Goal: Task Accomplishment & Management: Complete application form

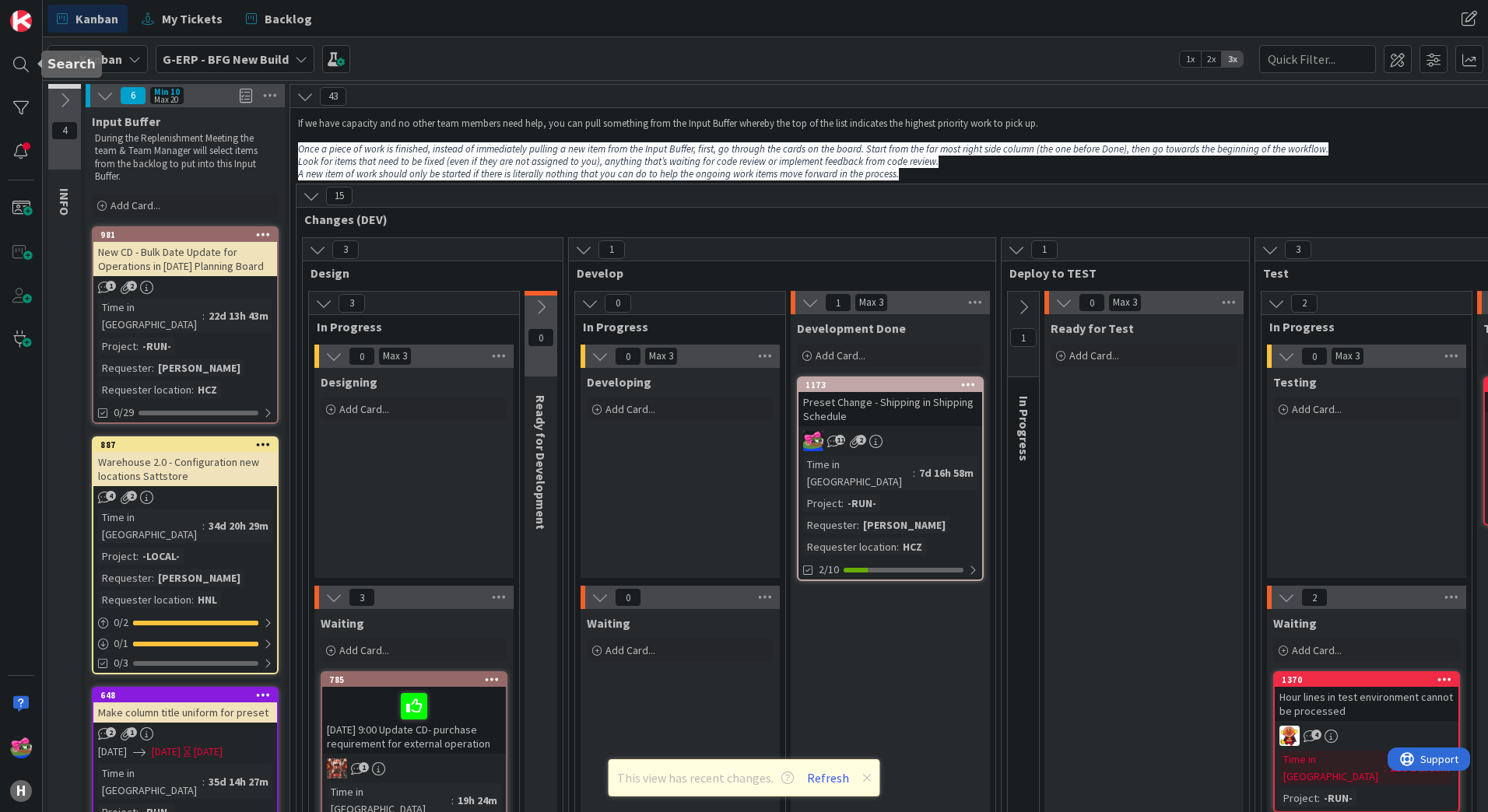
scroll to position [1167, 1244]
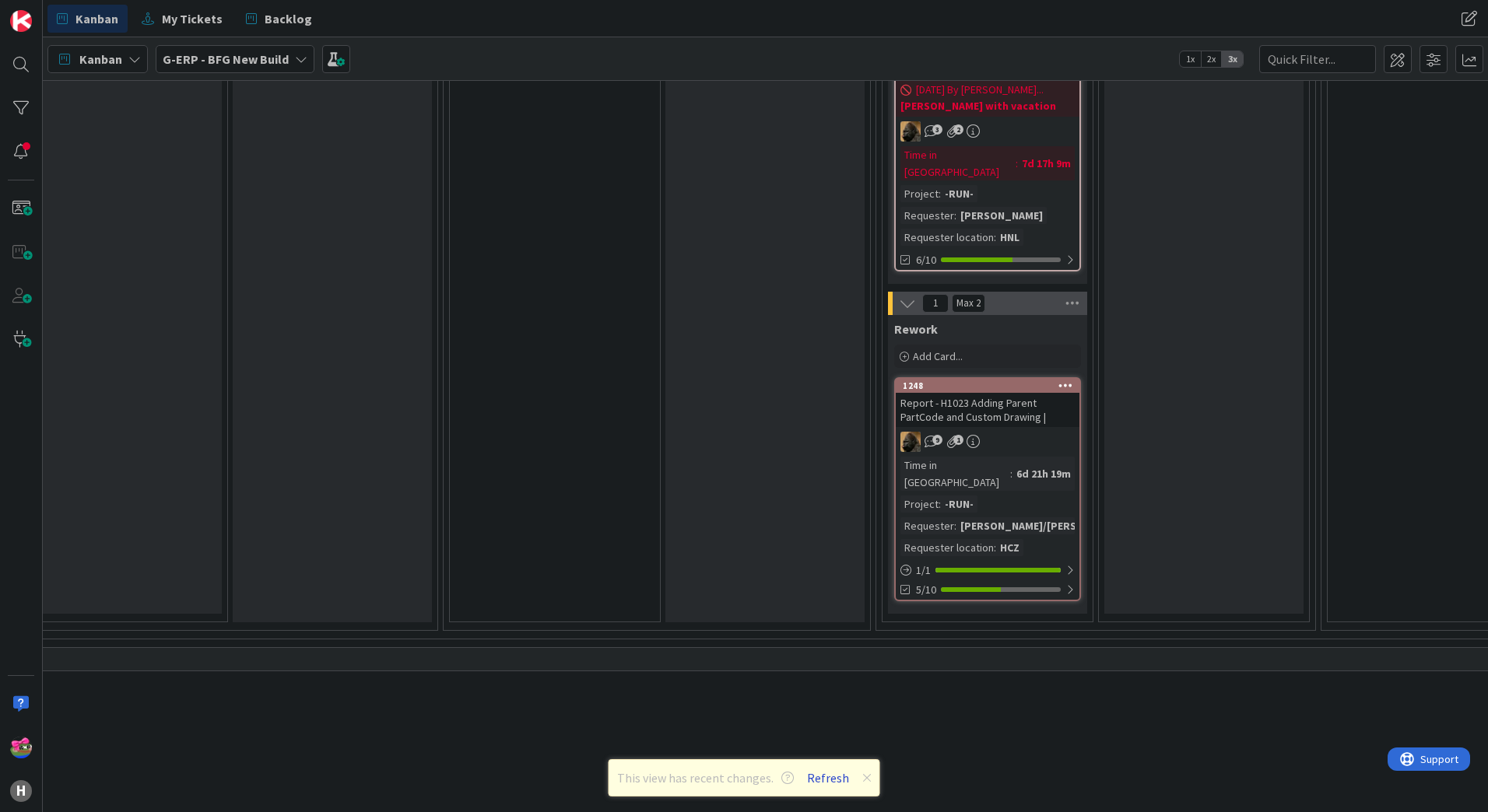
click at [816, 785] on button "Refresh" at bounding box center [829, 777] width 53 height 20
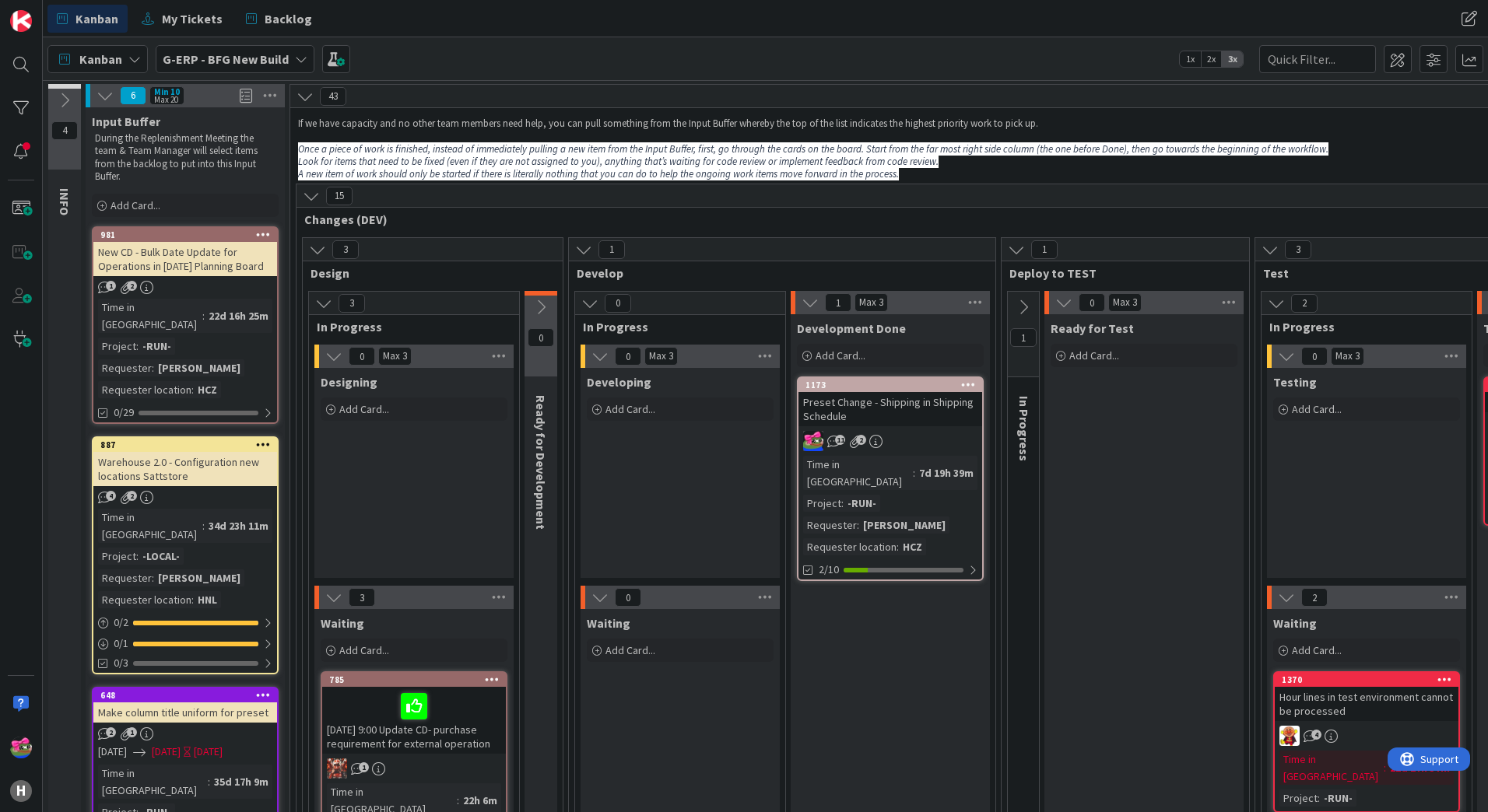
click at [205, 65] on b "G-ERP - BFG New Build" at bounding box center [225, 59] width 126 height 15
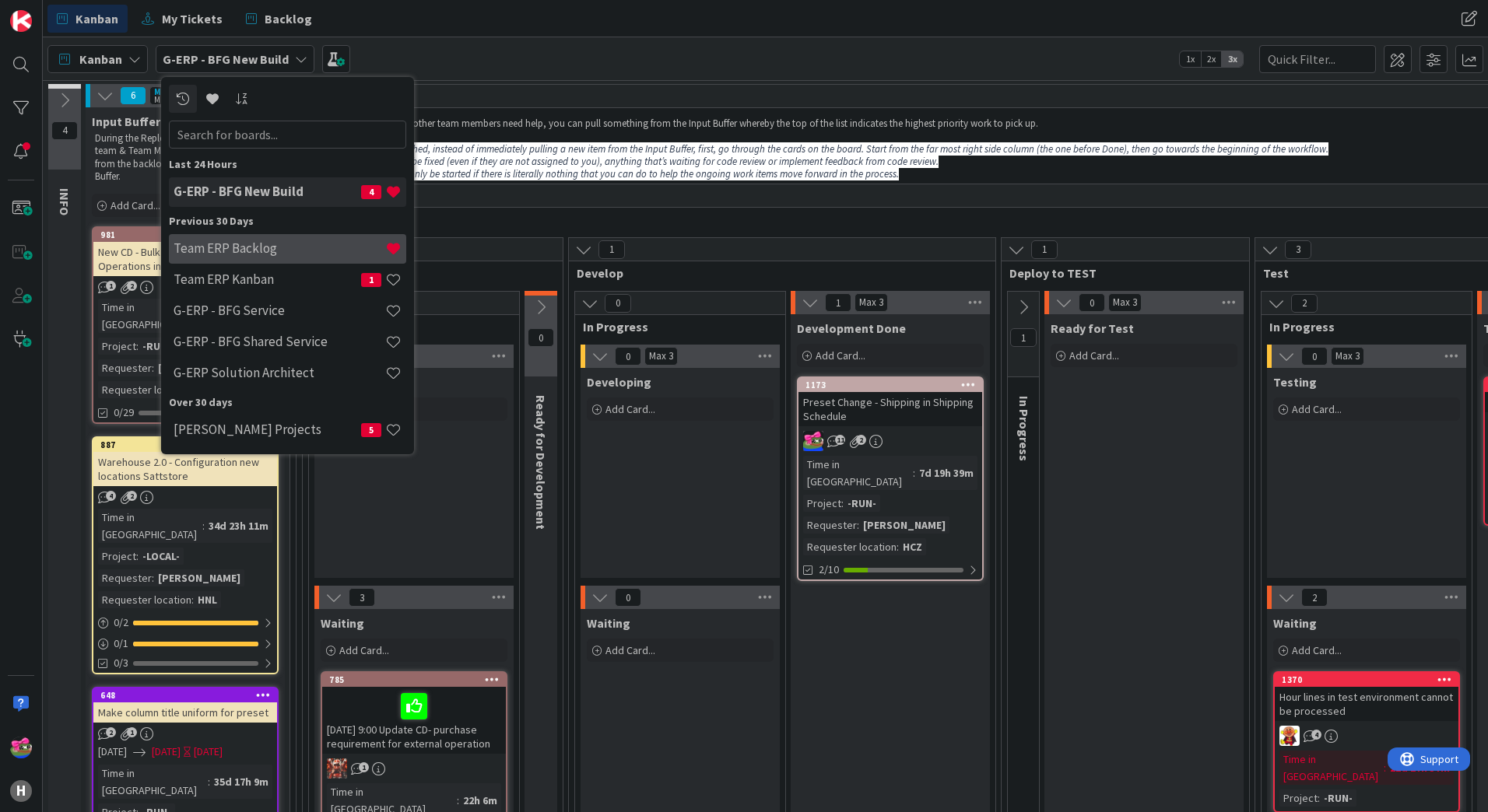
click at [261, 254] on h4 "Team ERP Backlog" at bounding box center [280, 248] width 212 height 15
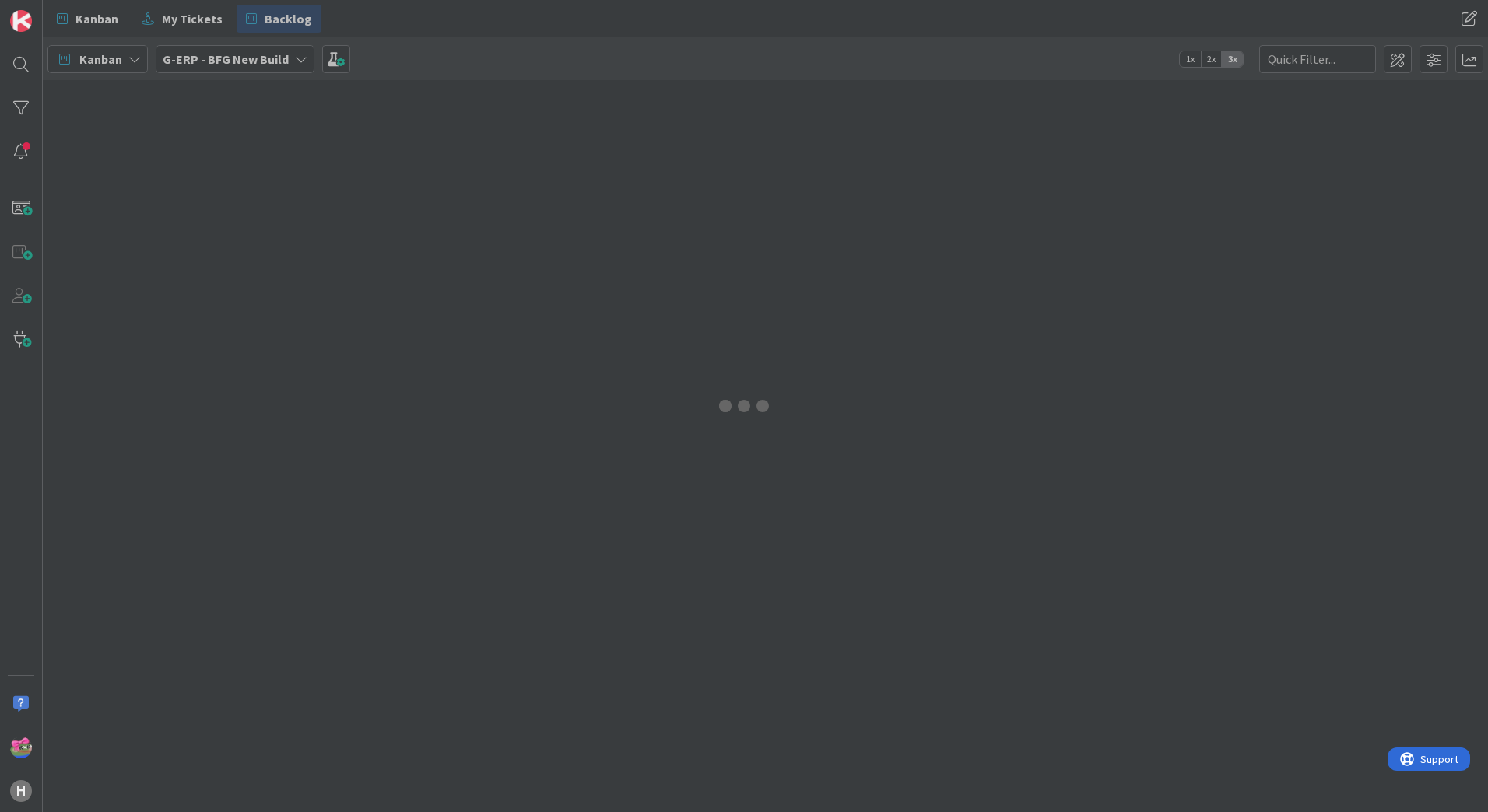
type input "1399"
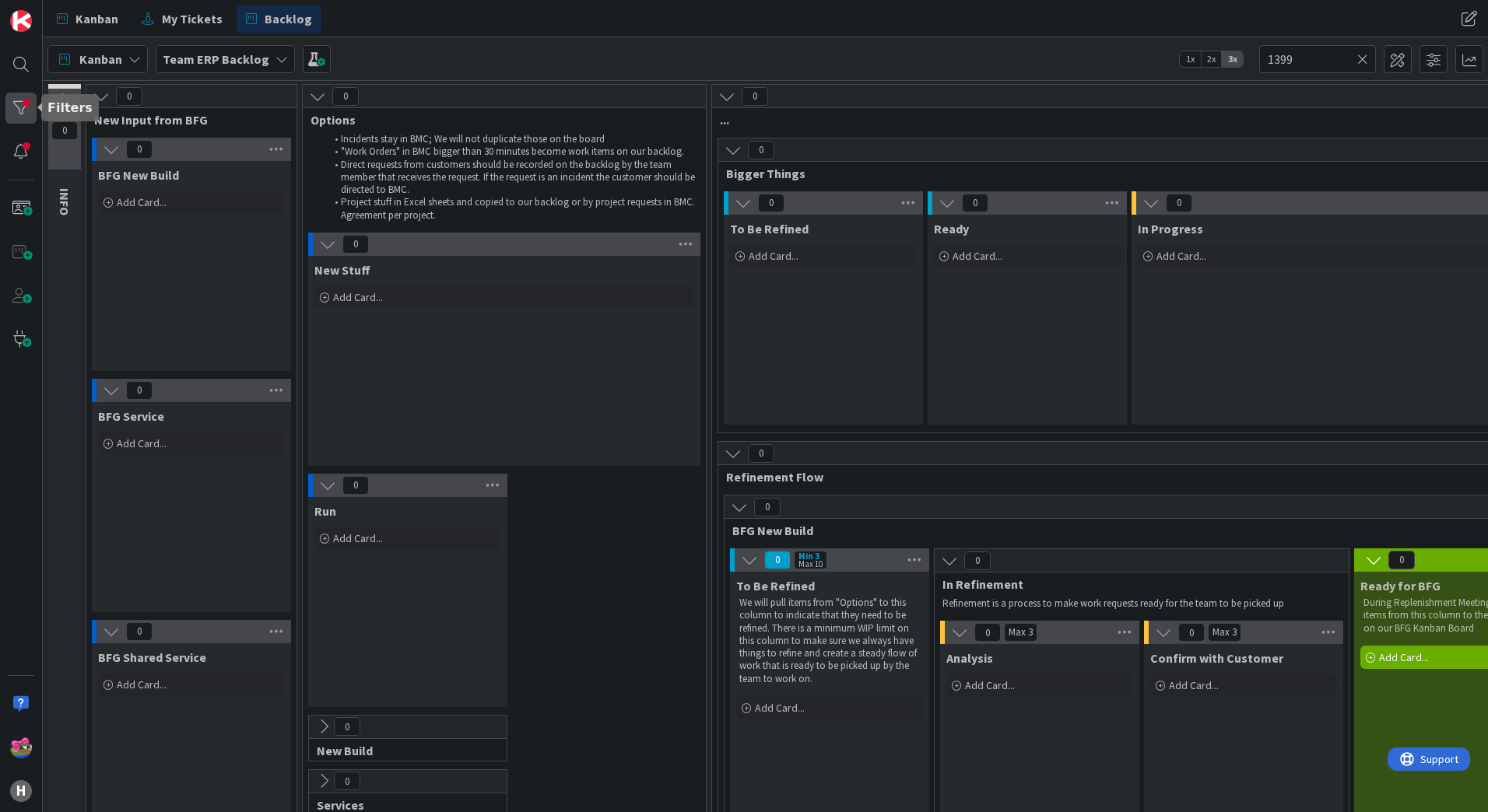
click at [22, 122] on div at bounding box center [21, 108] width 31 height 31
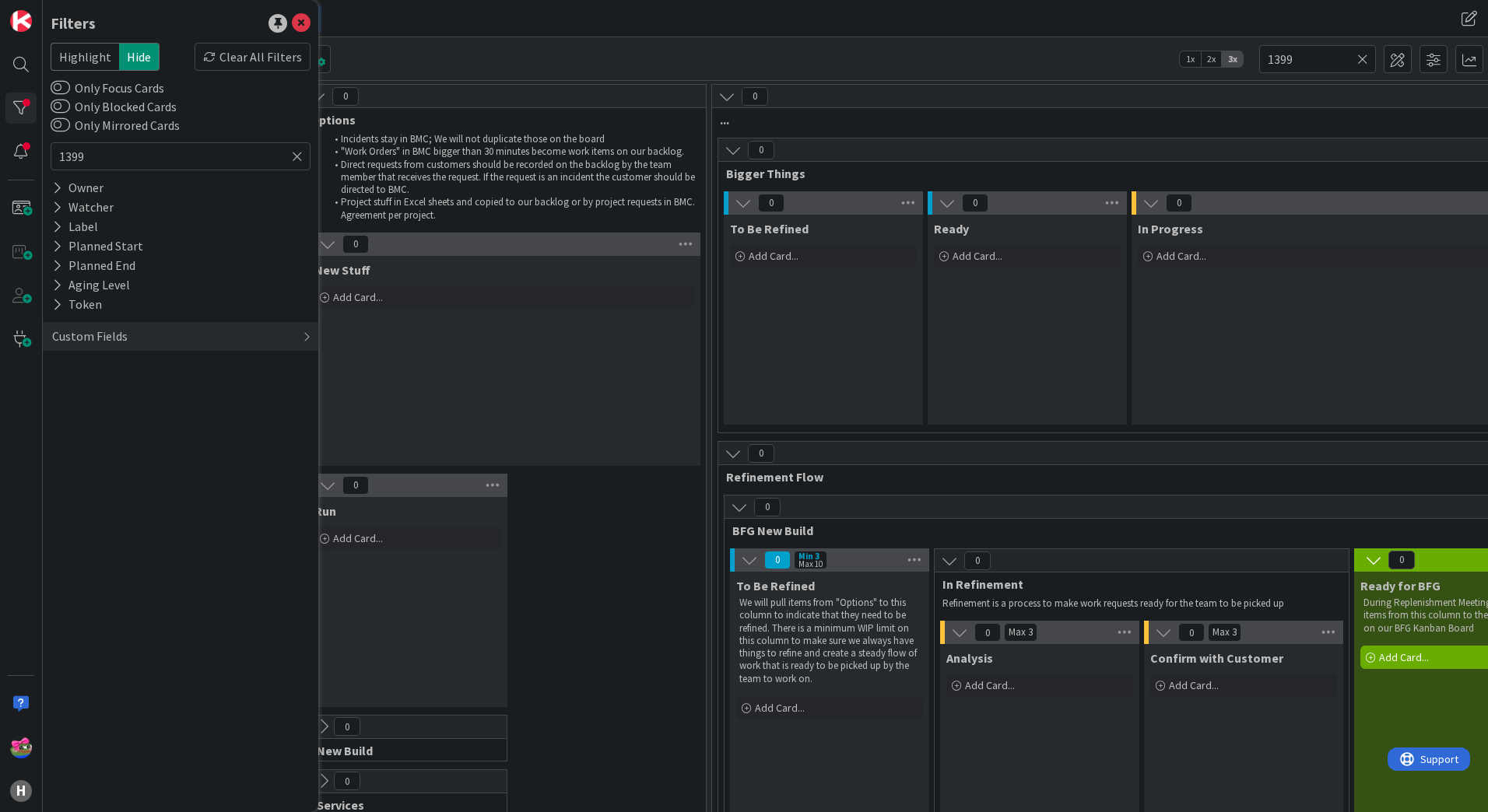
click at [300, 159] on icon at bounding box center [298, 156] width 11 height 14
click at [246, 59] on div "Clear All Filters" at bounding box center [252, 57] width 116 height 28
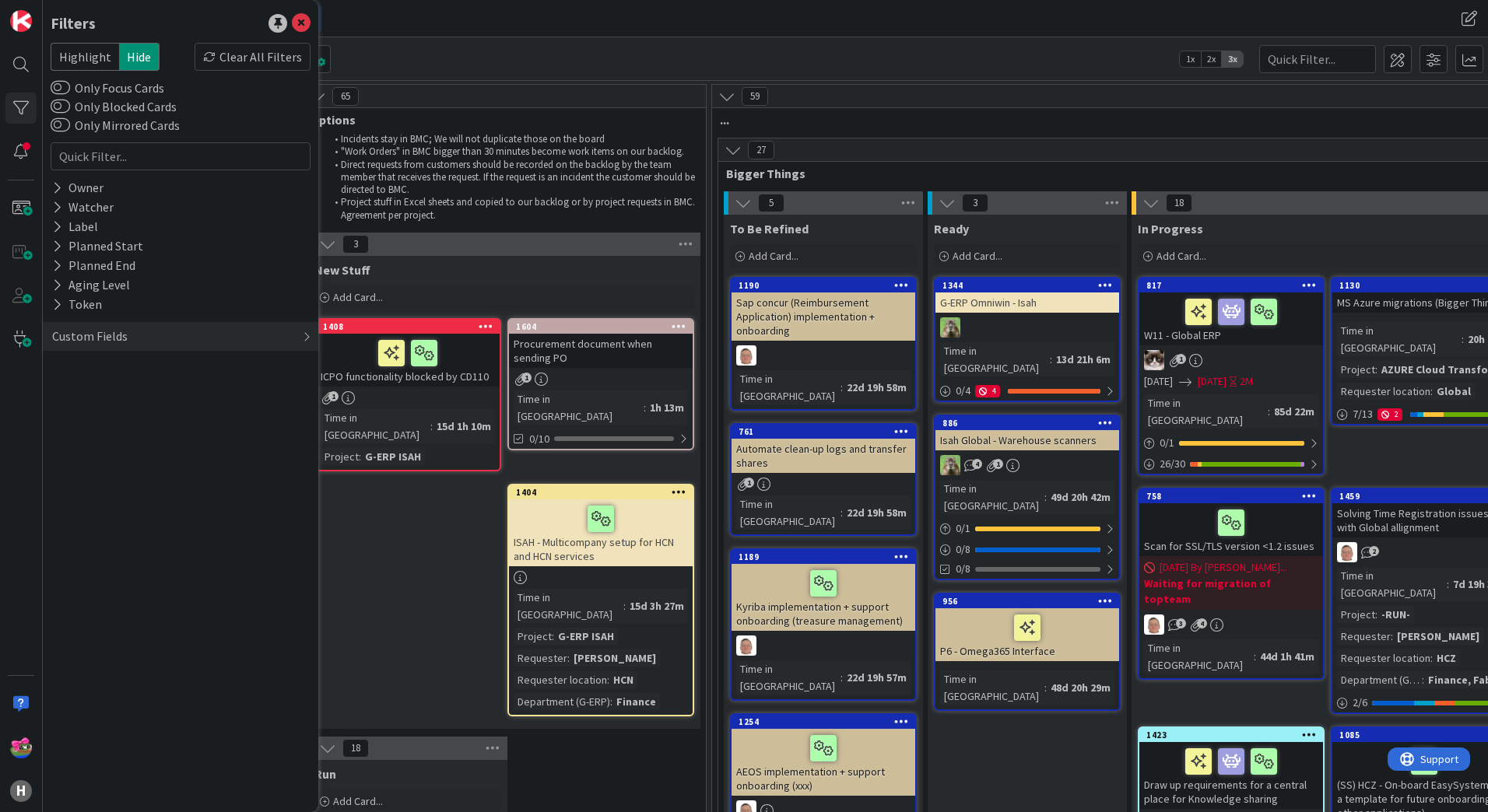
click at [573, 34] on div "Kanban My Tickets Backlog Kanban My Tickets Backlog" at bounding box center [765, 19] width 1445 height 38
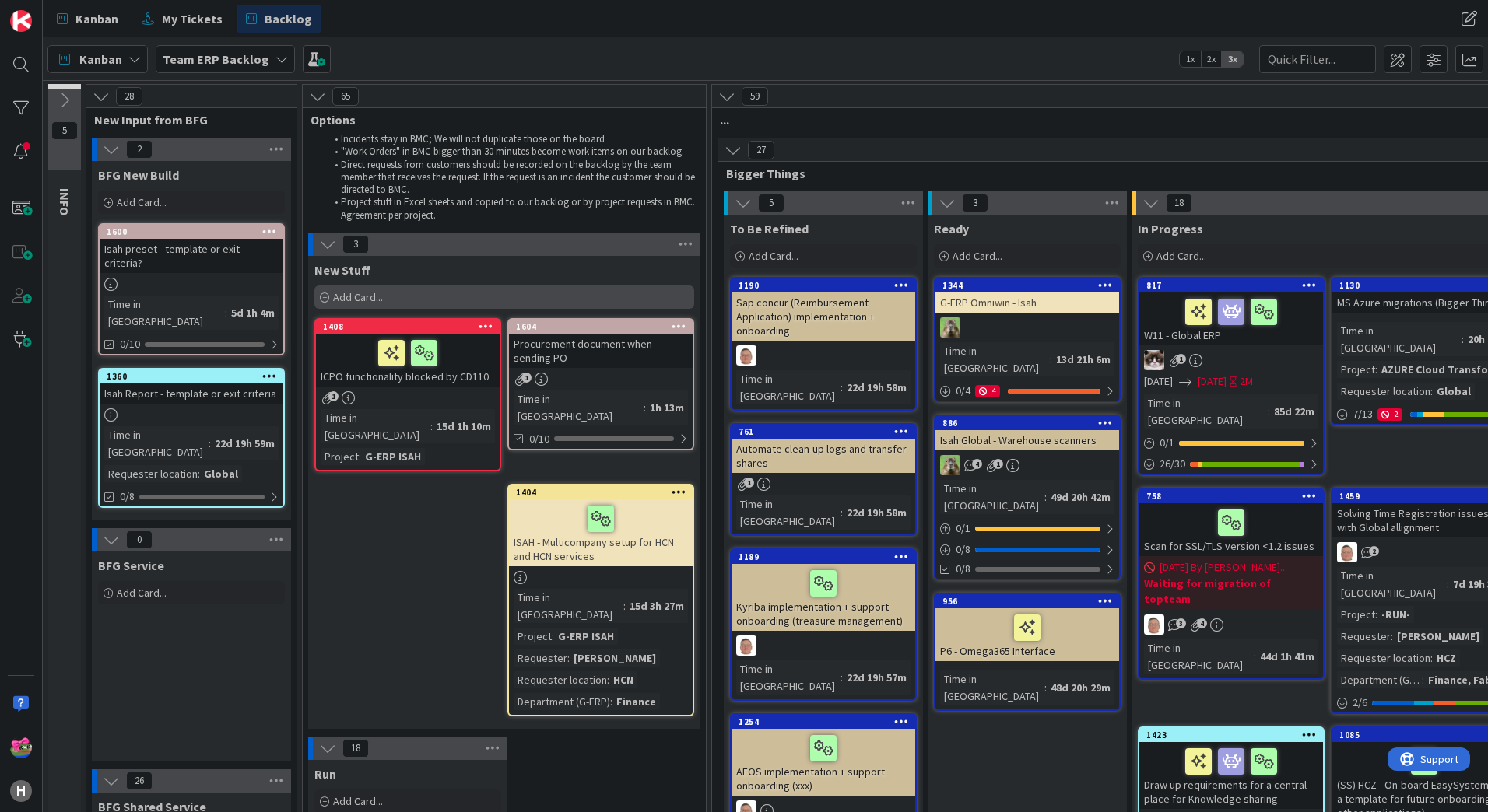
click at [383, 298] on span "Add Card..." at bounding box center [358, 296] width 50 height 14
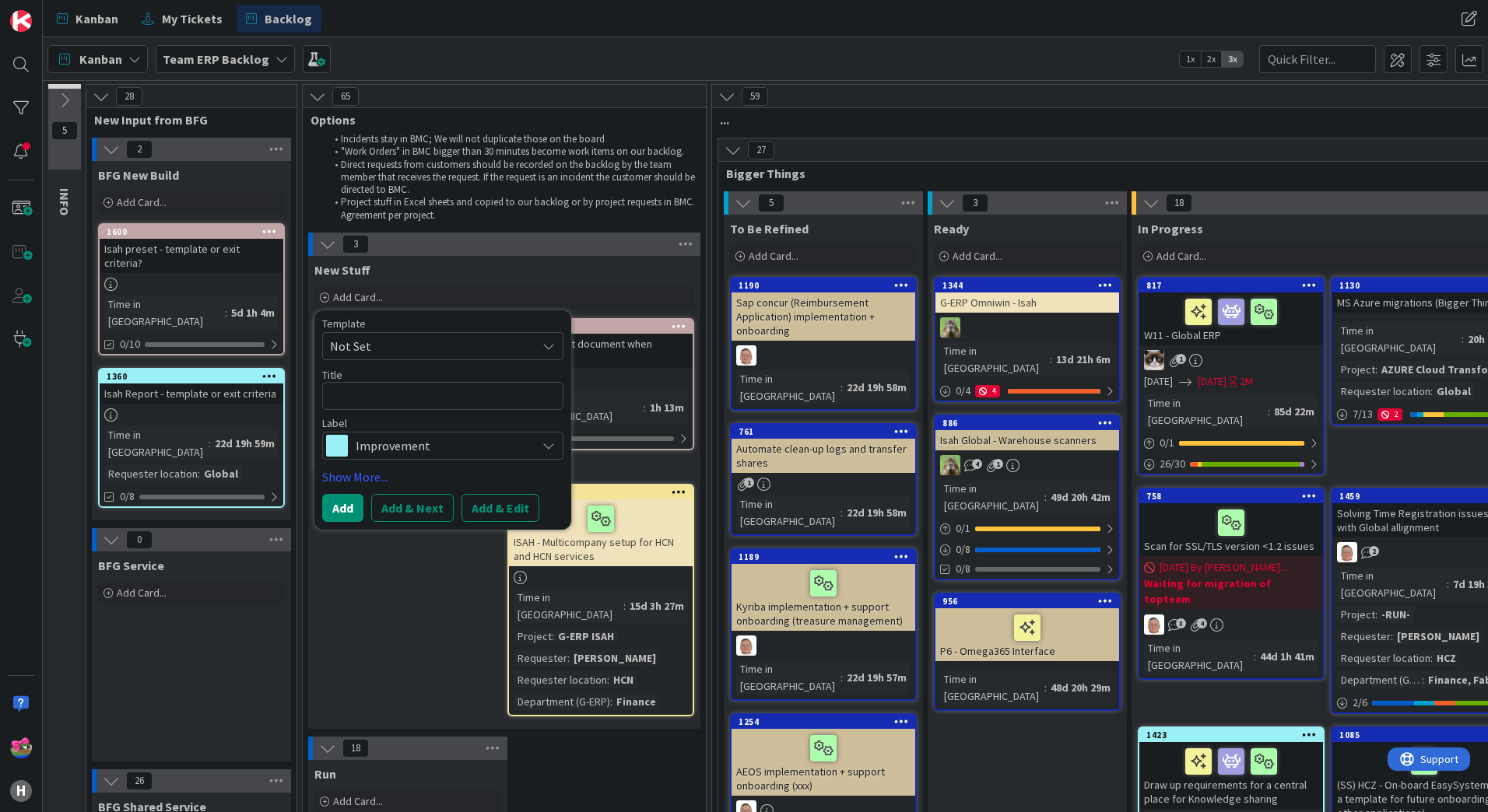
click at [391, 440] on span "Improvement" at bounding box center [442, 446] width 173 height 22
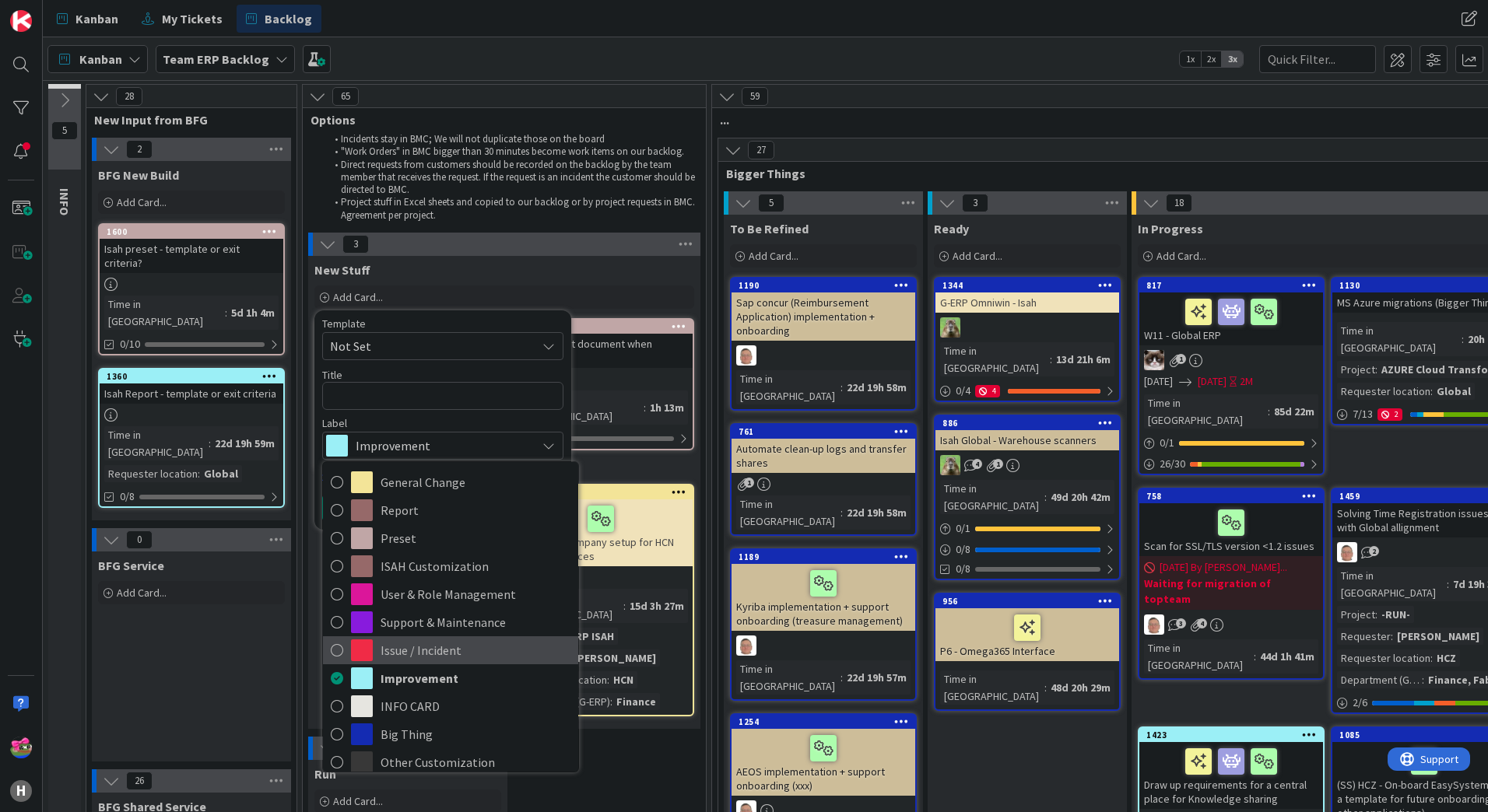
click at [333, 662] on link "Issue / Incident" at bounding box center [451, 651] width 255 height 28
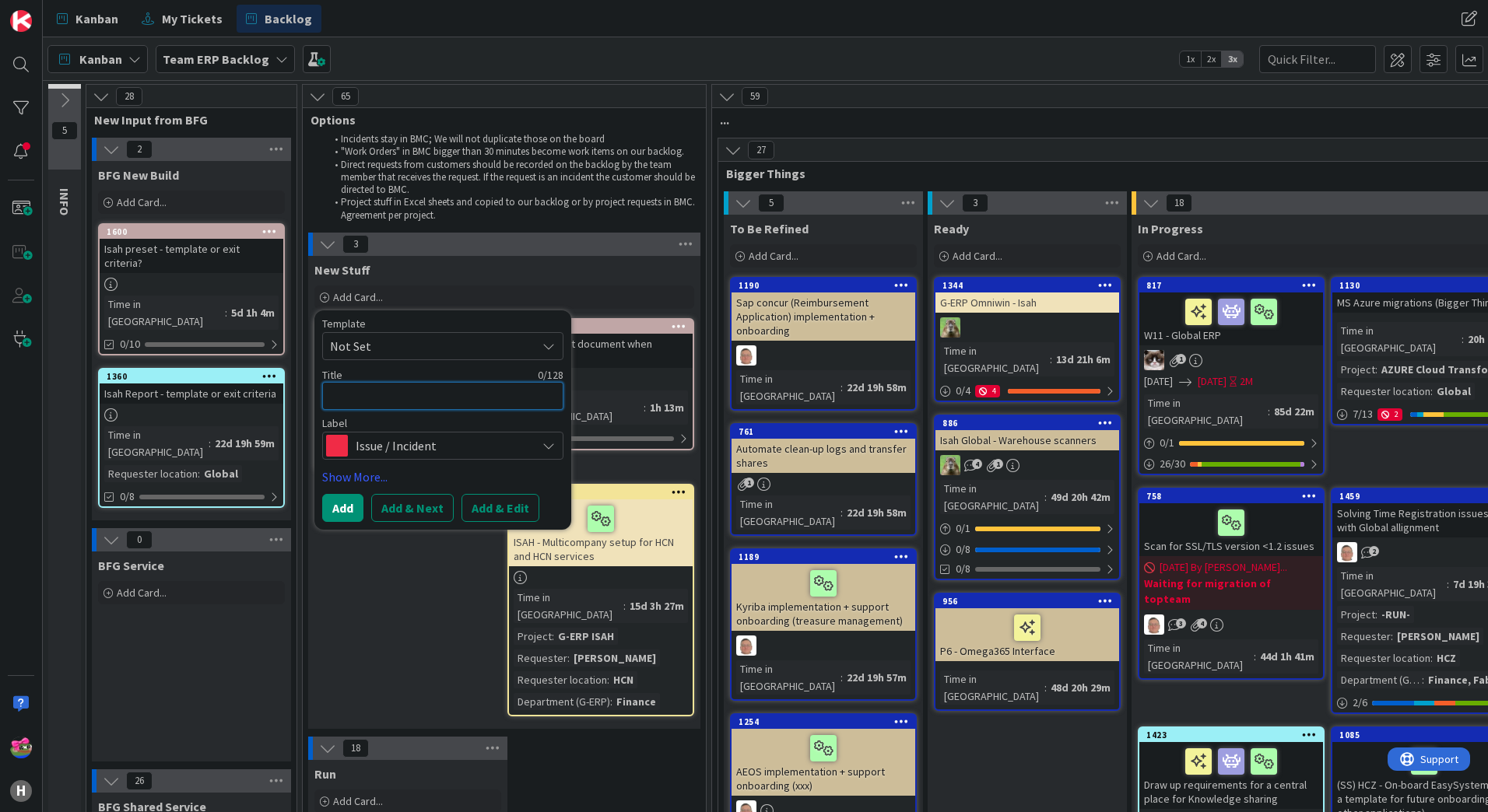
click at [352, 389] on textarea at bounding box center [442, 397] width 241 height 28
type textarea "x"
type textarea "H"
type textarea "x"
type textarea "HC"
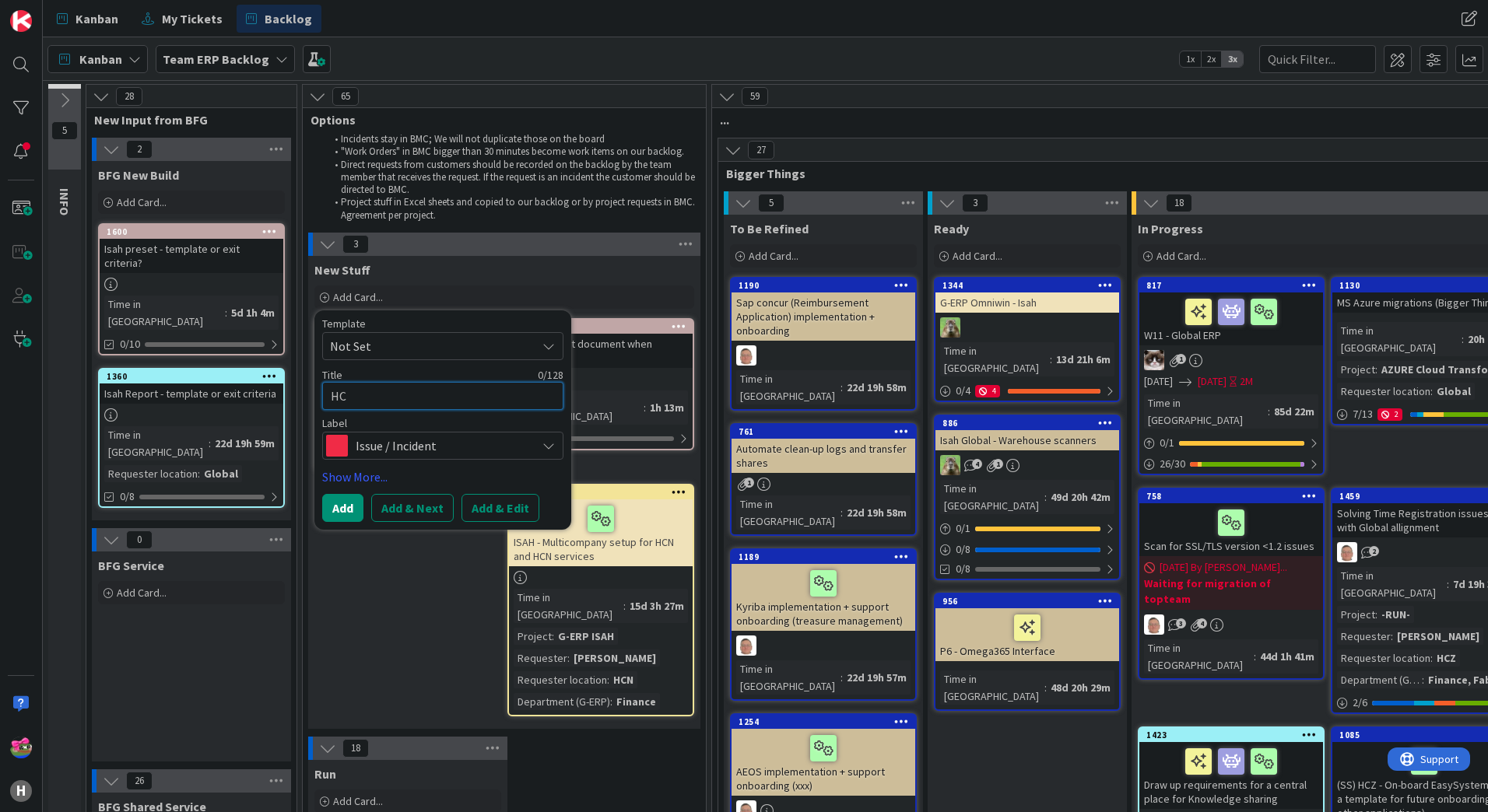
type textarea "x"
type textarea "HCN"
type textarea "x"
type textarea "HCN"
type textarea "x"
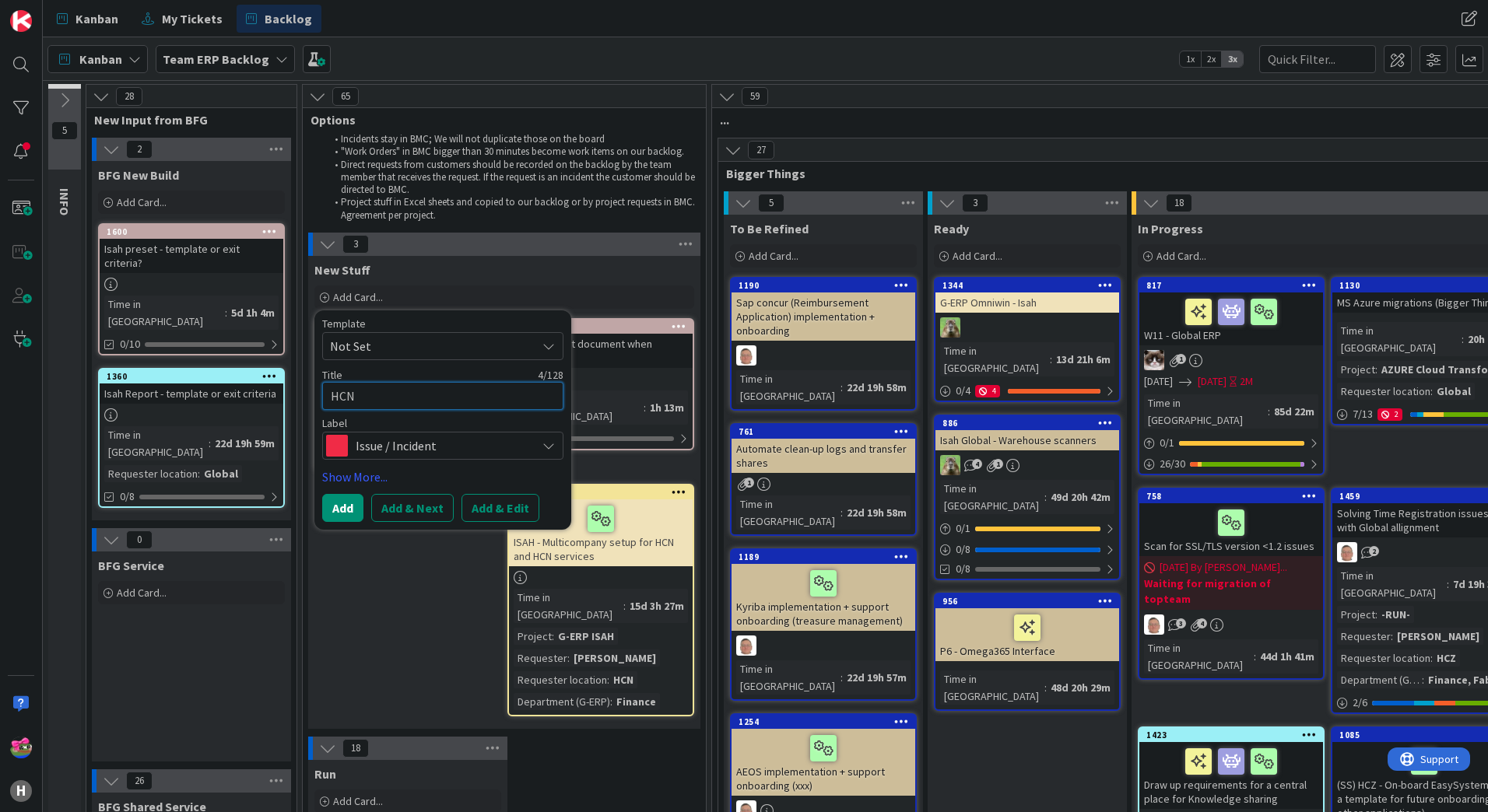
type textarea "HCN I"
type textarea "x"
type textarea "HCN Is"
type textarea "x"
type textarea "HCN Iss"
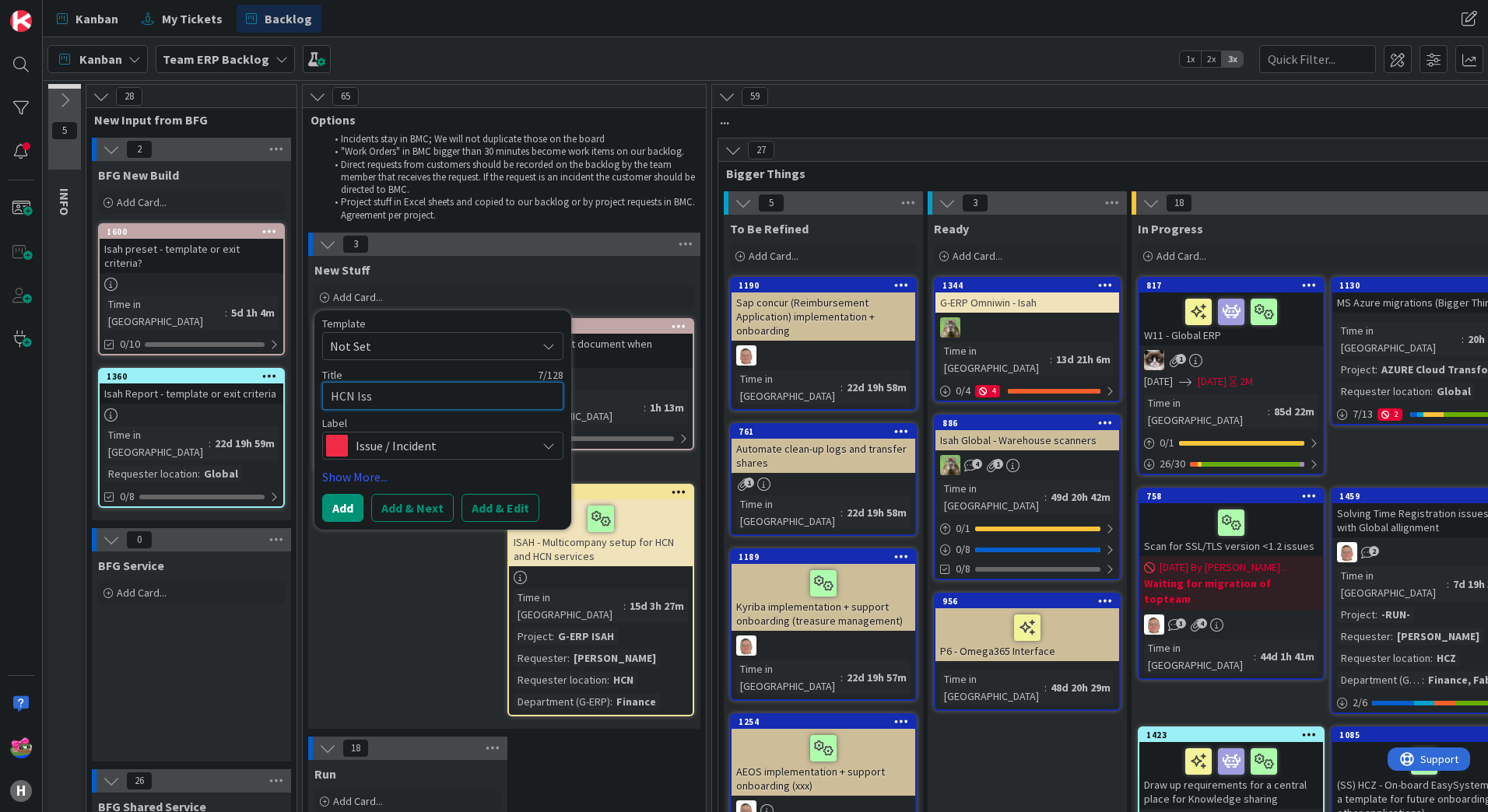
type textarea "x"
type textarea "HCN Issu"
type textarea "x"
type textarea "HCN Issue"
type textarea "x"
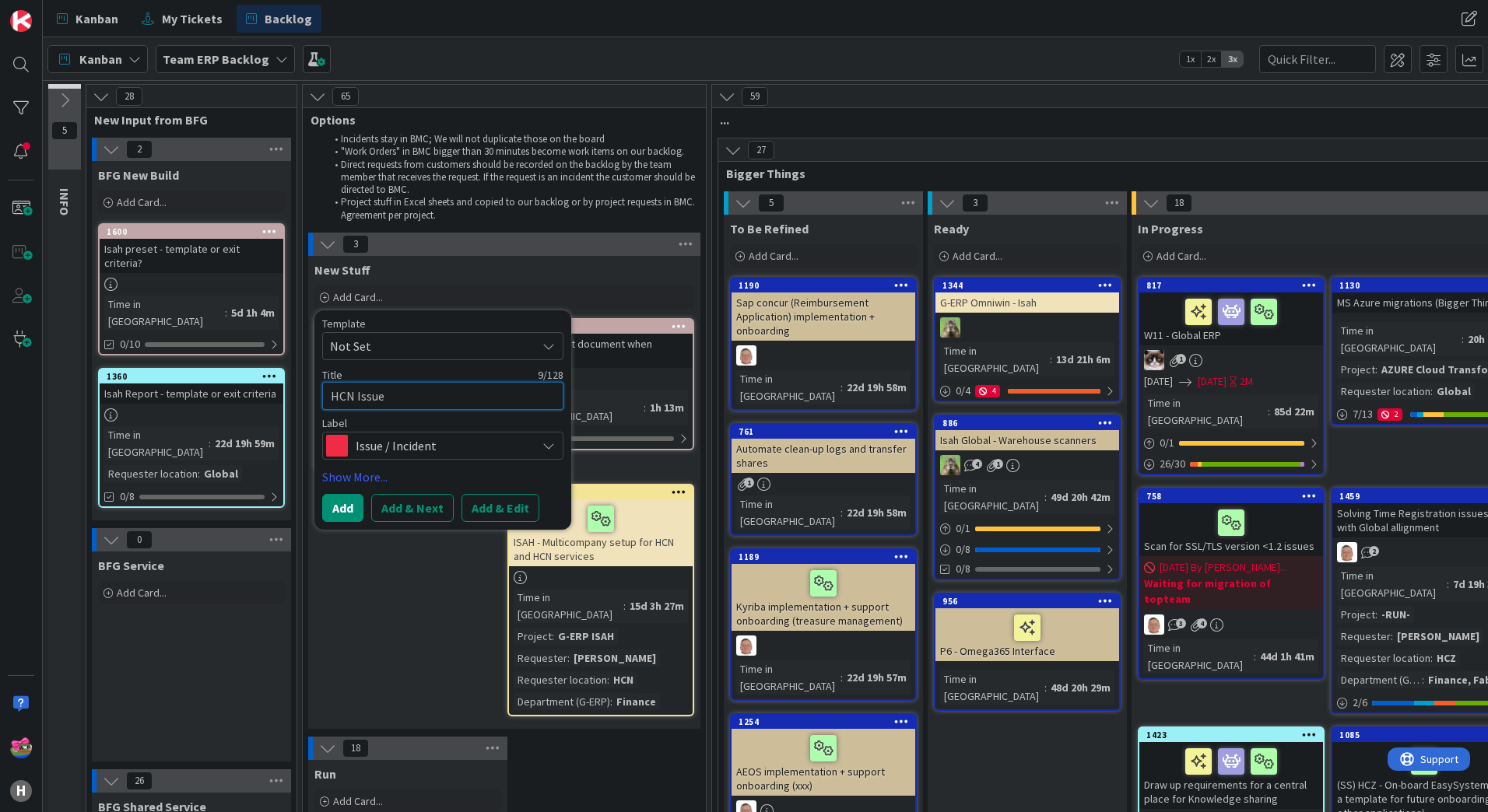
type textarea "HCN Issue"
type textarea "x"
type textarea "HCN Issue w"
type textarea "x"
type textarea "HCN Issue wi"
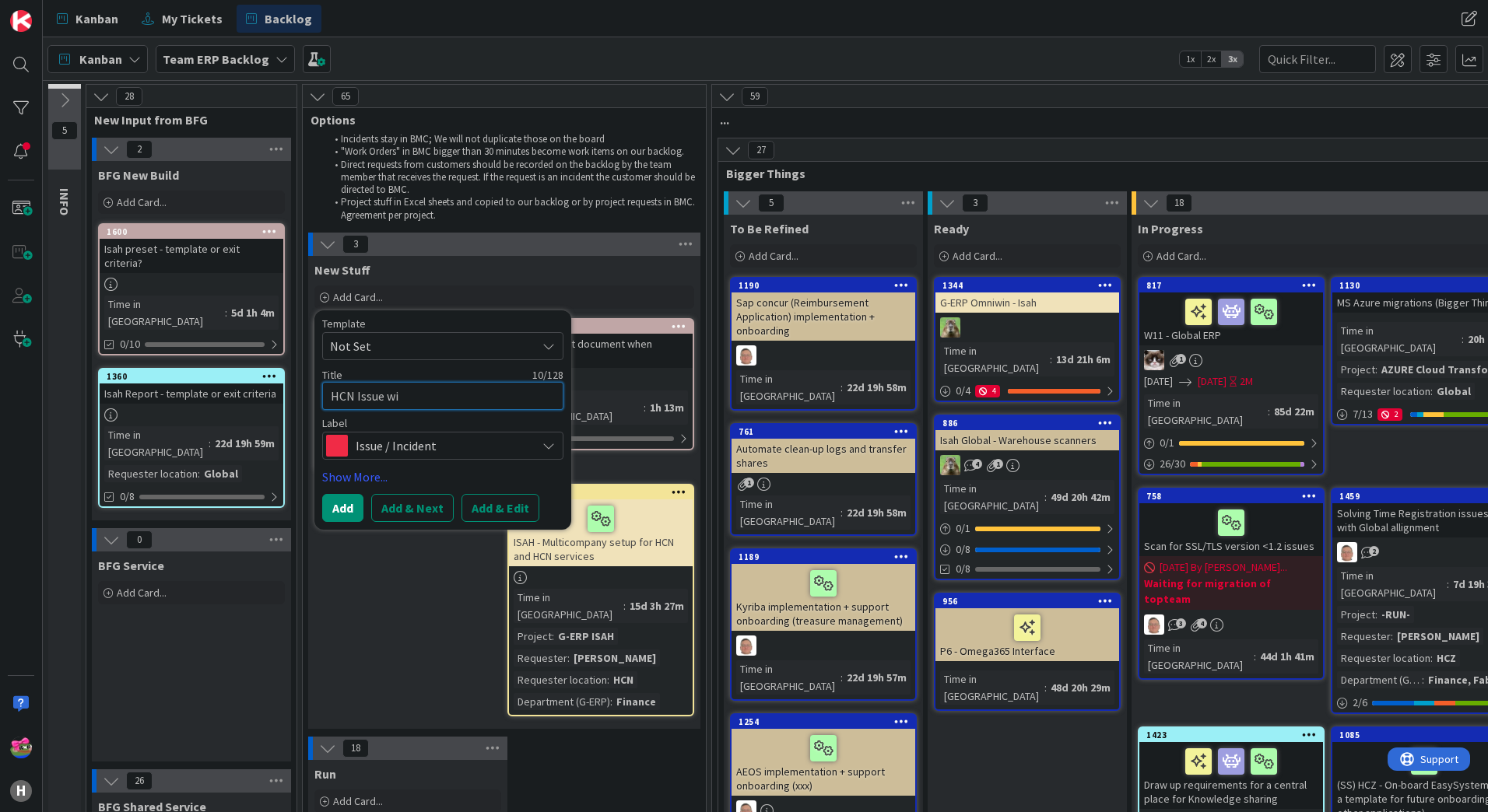
type textarea "x"
type textarea "HCN Issue wit"
type textarea "x"
type textarea "HCN Issue with"
type textarea "x"
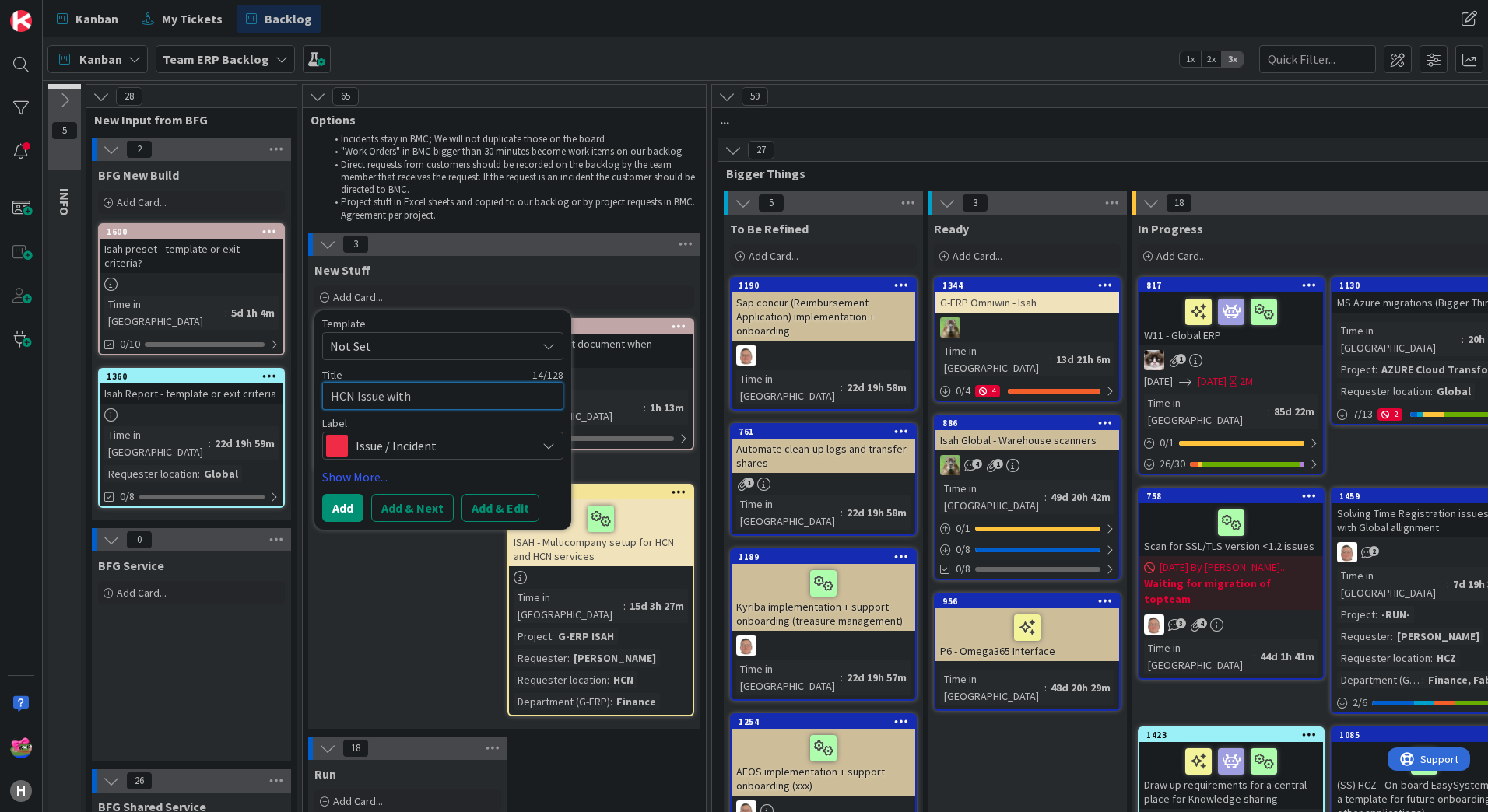
type textarea "HCN Issue with"
type textarea "x"
type textarea "HCN Issue with S"
type textarea "x"
type textarea "HCN Issue with SF"
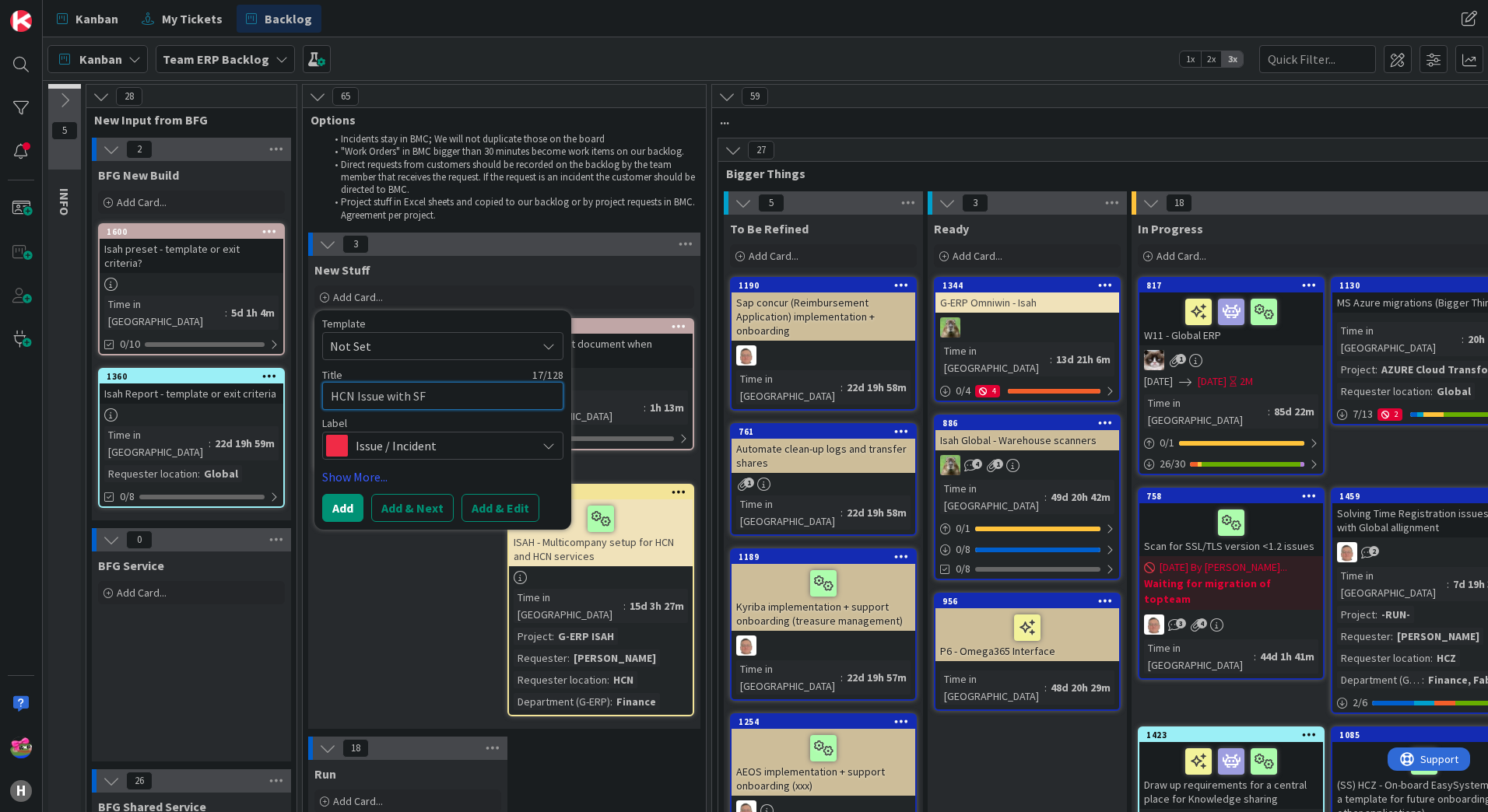
type textarea "x"
type textarea "HCN Issue with SFC"
type textarea "x"
type textarea "HCN Issue with SFC"
type textarea "x"
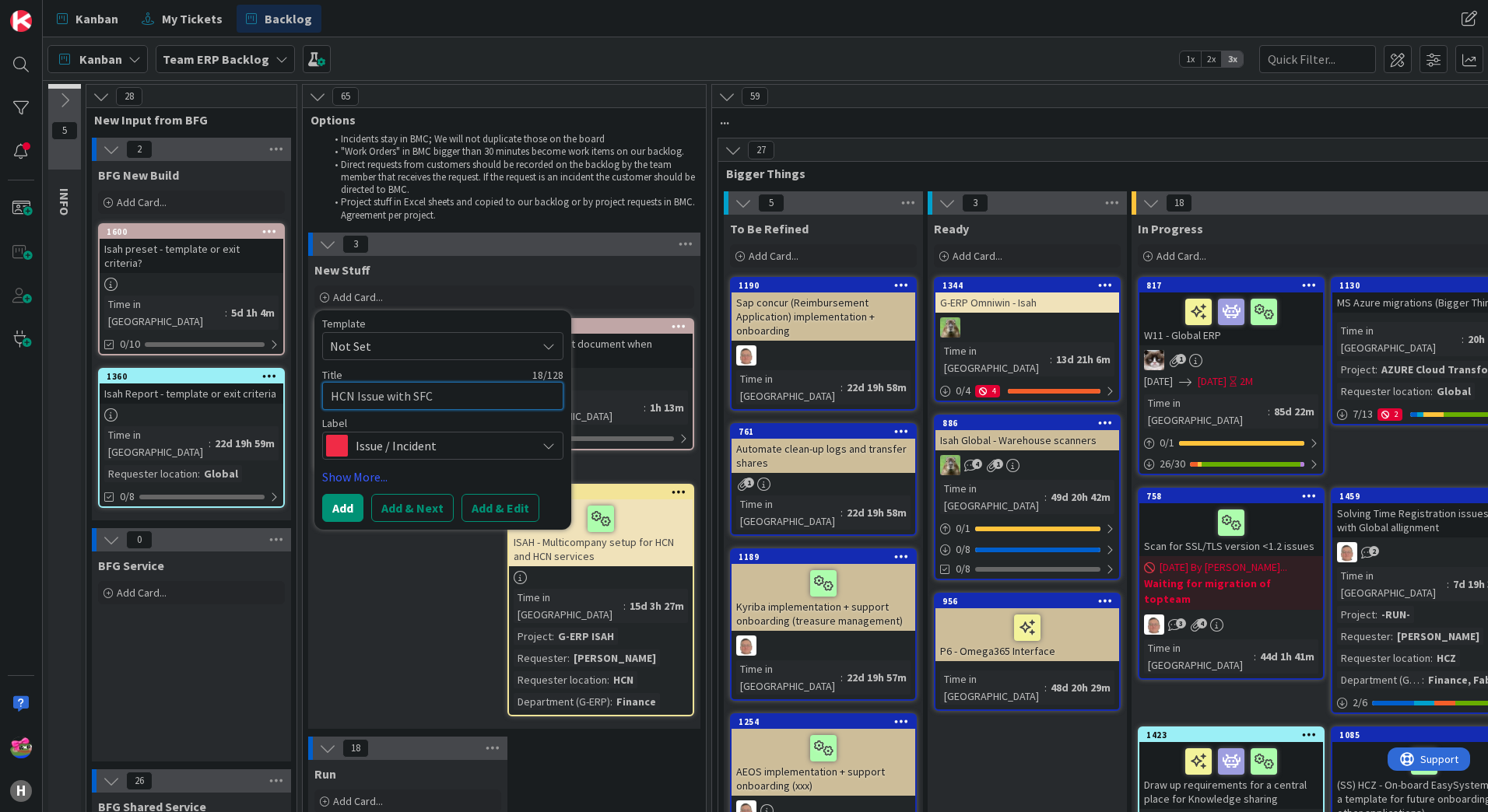
type textarea "HCN Issue with SFC w"
type textarea "x"
type textarea "HCN Issue with SFC wh"
type textarea "x"
type textarea "HCN Issue with SFC whe"
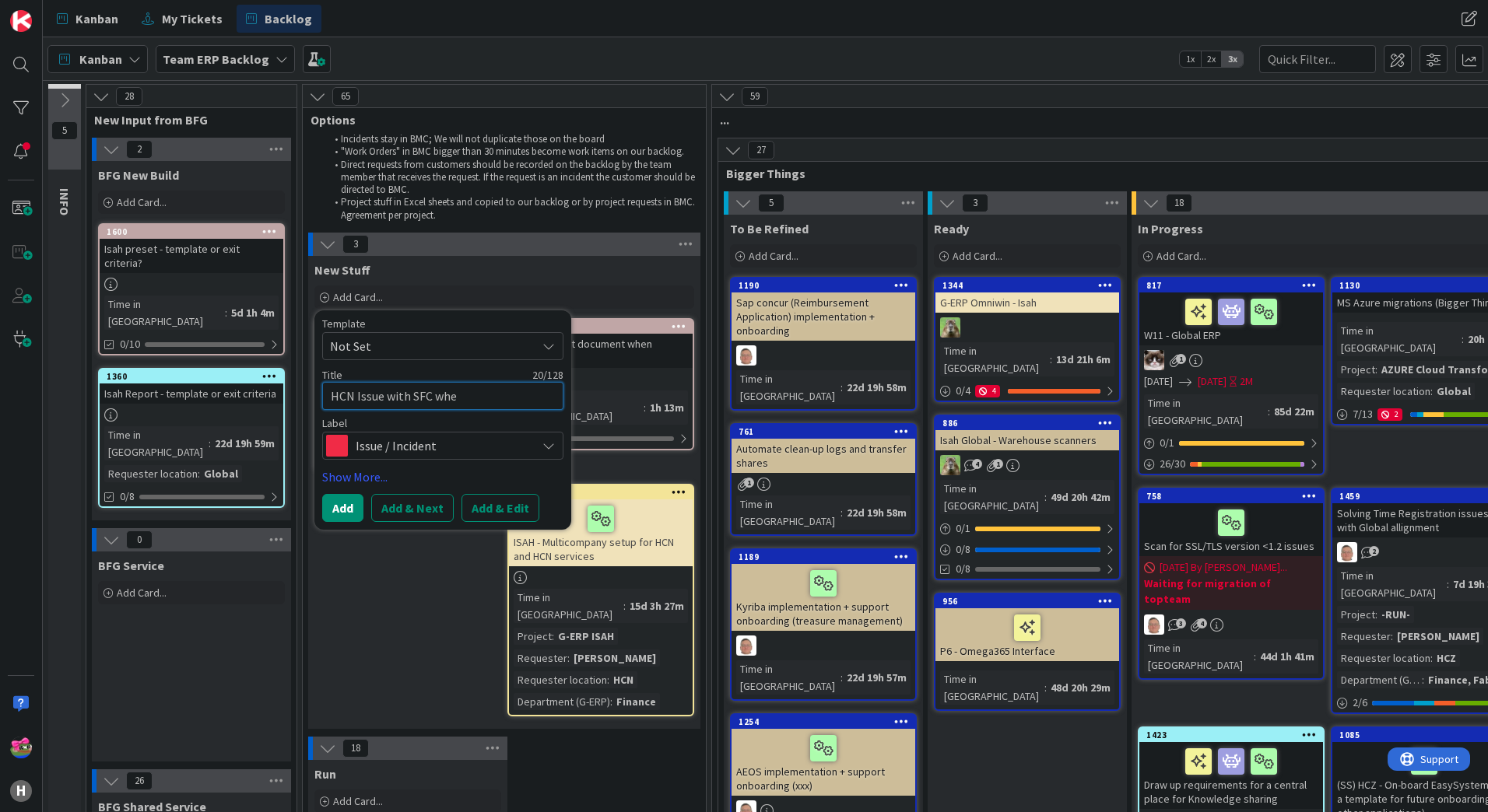
type textarea "x"
type textarea "HCN Issue with SFC when"
type textarea "x"
type textarea "HCN Issue with SFC when"
type textarea "x"
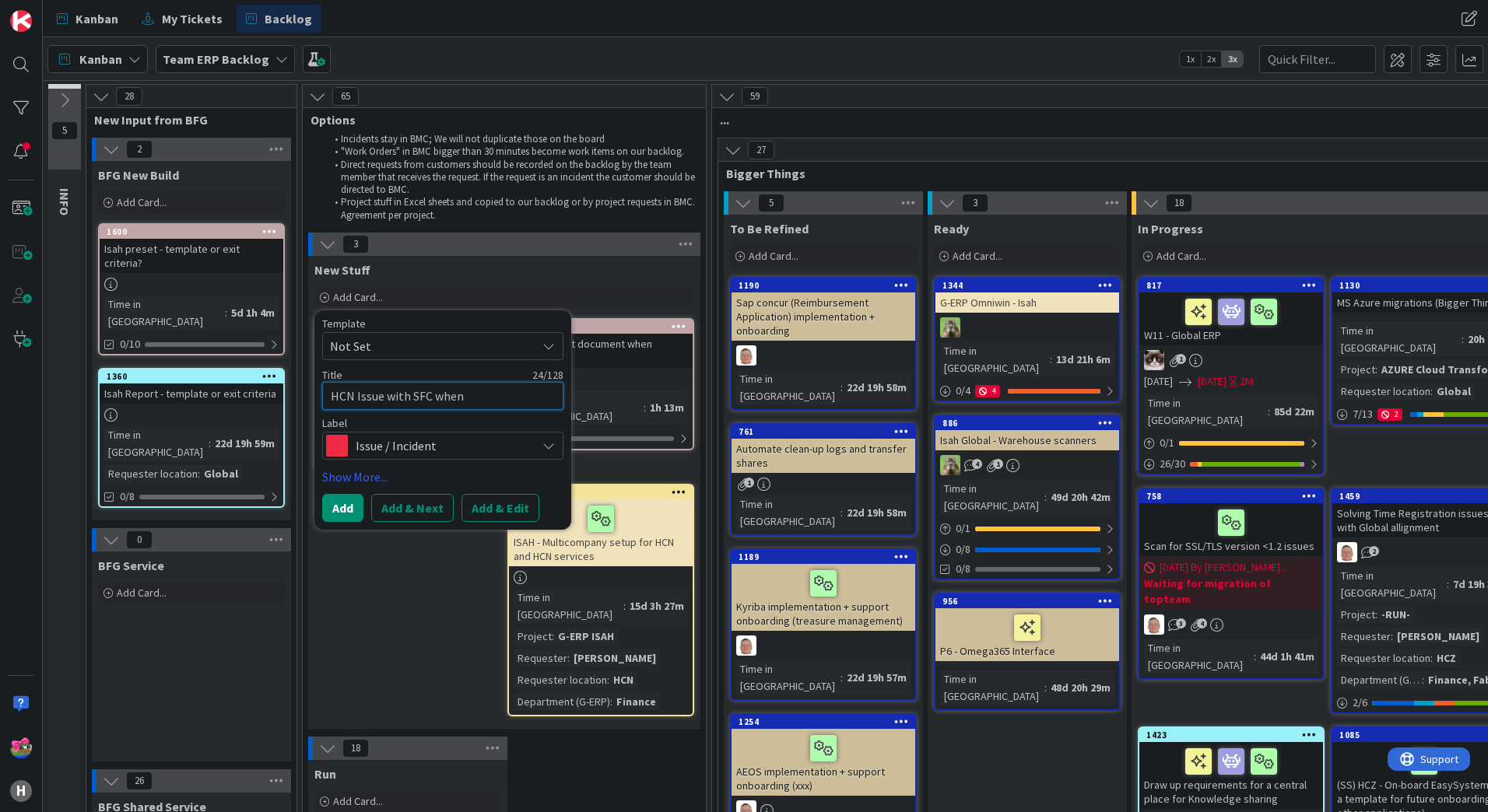
type textarea "HCN Issue with SFC when a"
type textarea "x"
type textarea "HCN Issue with SFC when as"
type textarea "x"
type textarea "HCN Issue with SFC when ass"
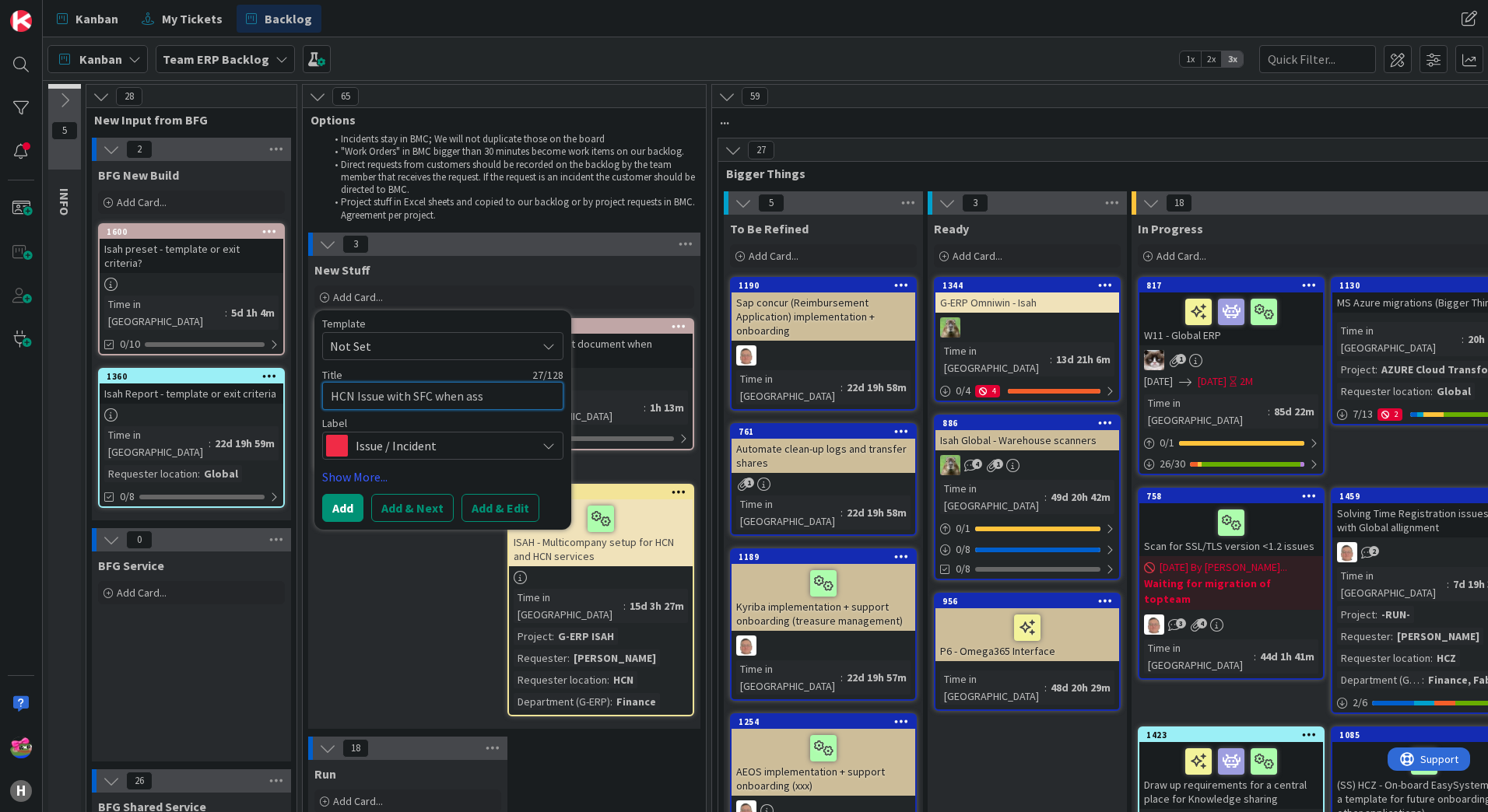
type textarea "x"
type textarea "HCN Issue with SFC when assi"
type textarea "x"
type textarea "HCN Issue with SFC when assig"
type textarea "x"
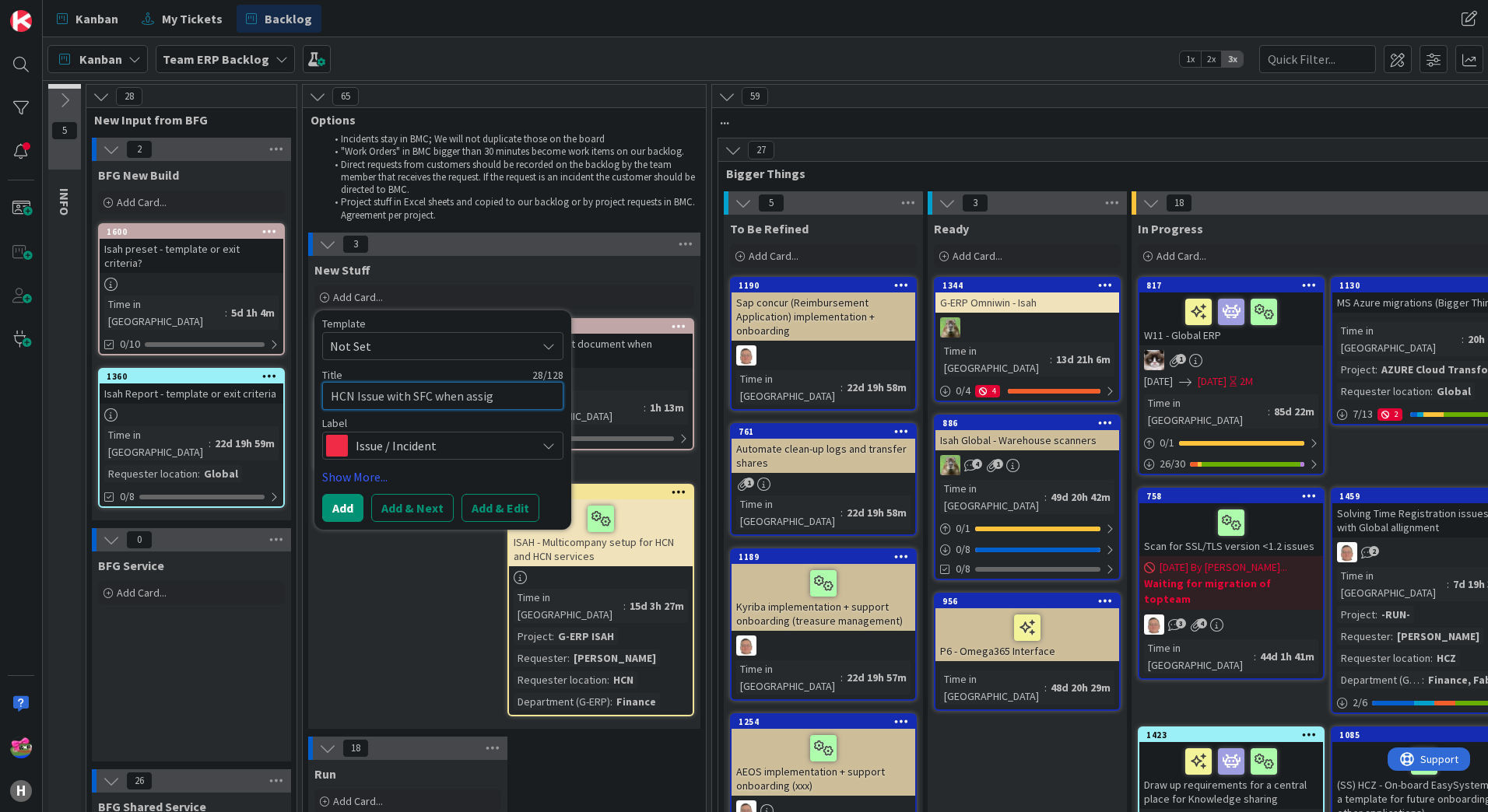
type textarea "HCN Issue with SFC when assign"
type textarea "x"
type textarea "HCN Issue with SFC when assigni"
type textarea "x"
type textarea "HCN Issue with SFC when assigning"
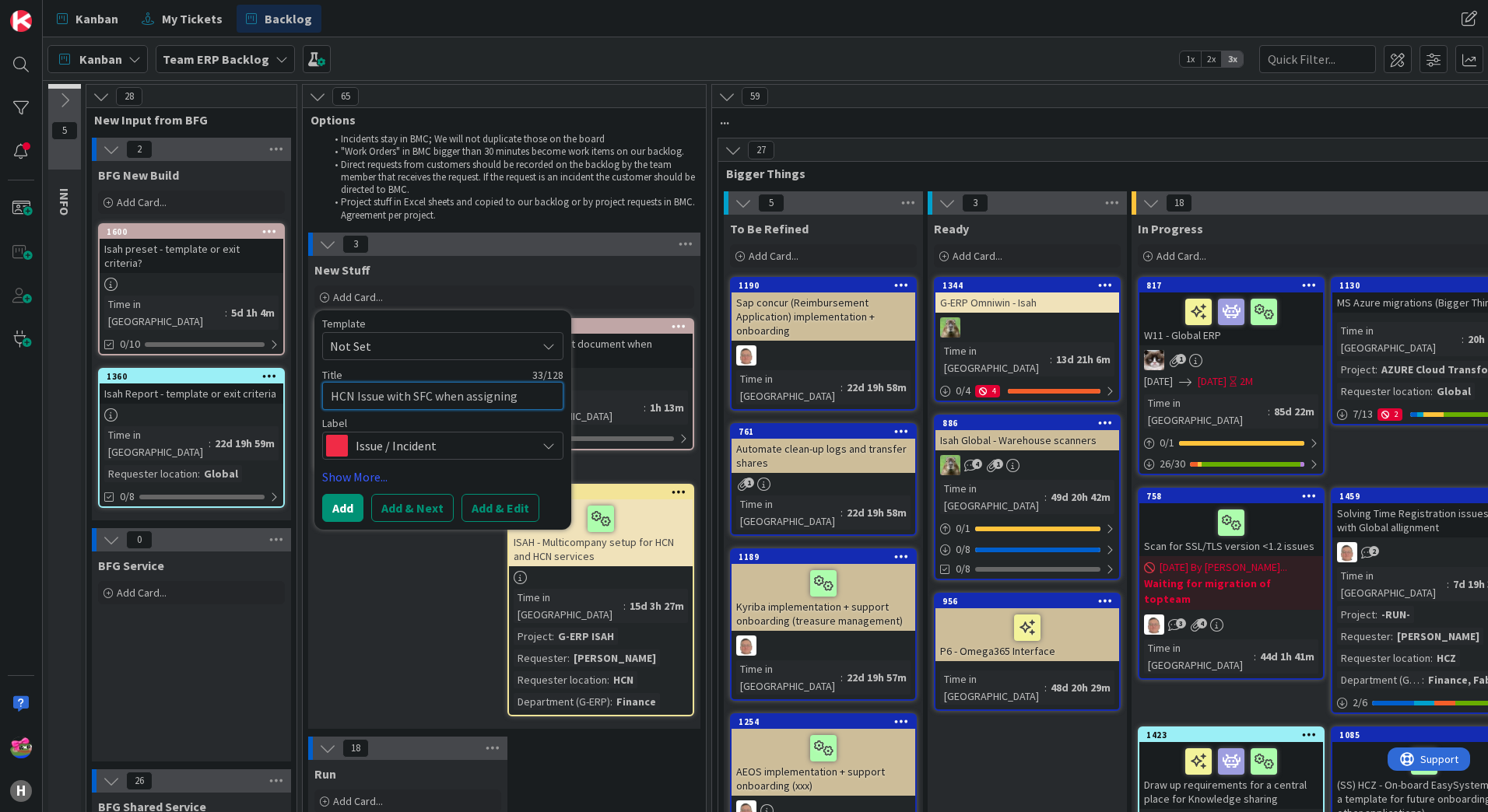
type textarea "x"
type textarea "HCN Issue with SFC when assigning"
type textarea "x"
type textarea "HCN Issue with SFC when assigning e"
type textarea "x"
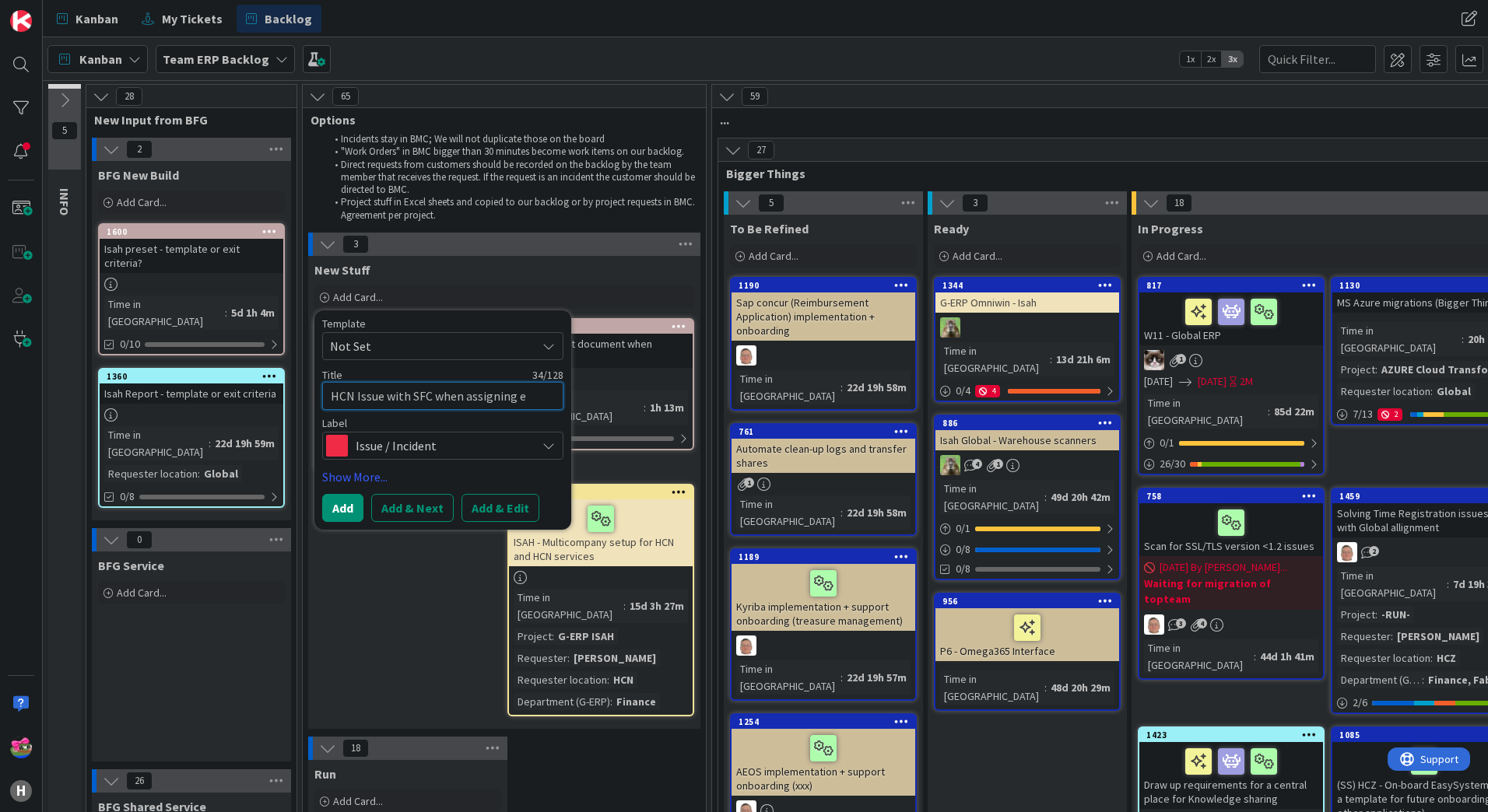
type textarea "HCN Issue with SFC when assigning em"
type textarea "x"
type textarea "HCN Issue with SFC when assigning emp"
type textarea "x"
type textarea "HCN Issue with SFC when assigning empl"
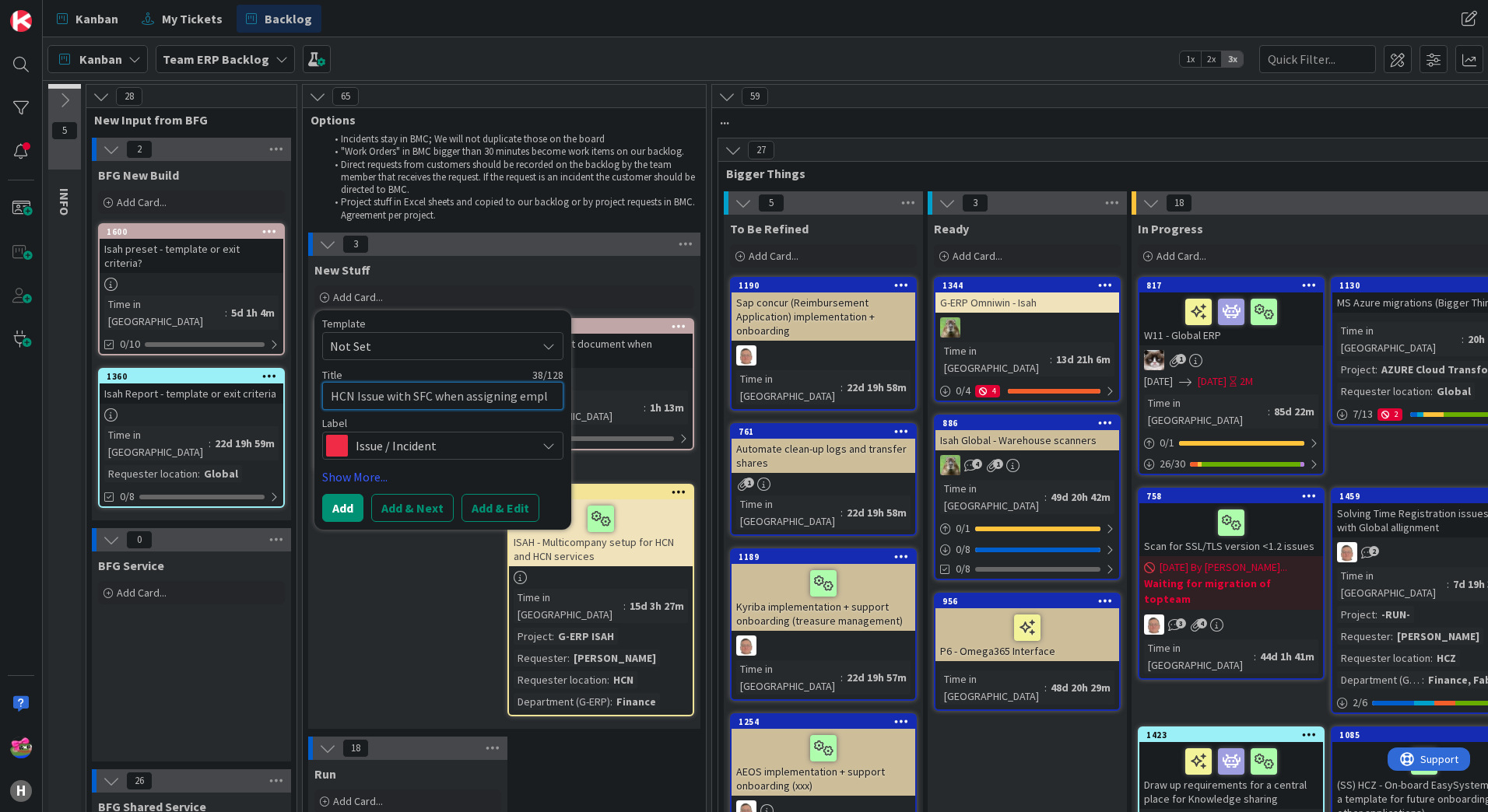
type textarea "x"
type textarea "HCN Issue with SFC when assigning emplo"
type textarea "x"
type textarea "HCN Issue with SFC when assigning employ"
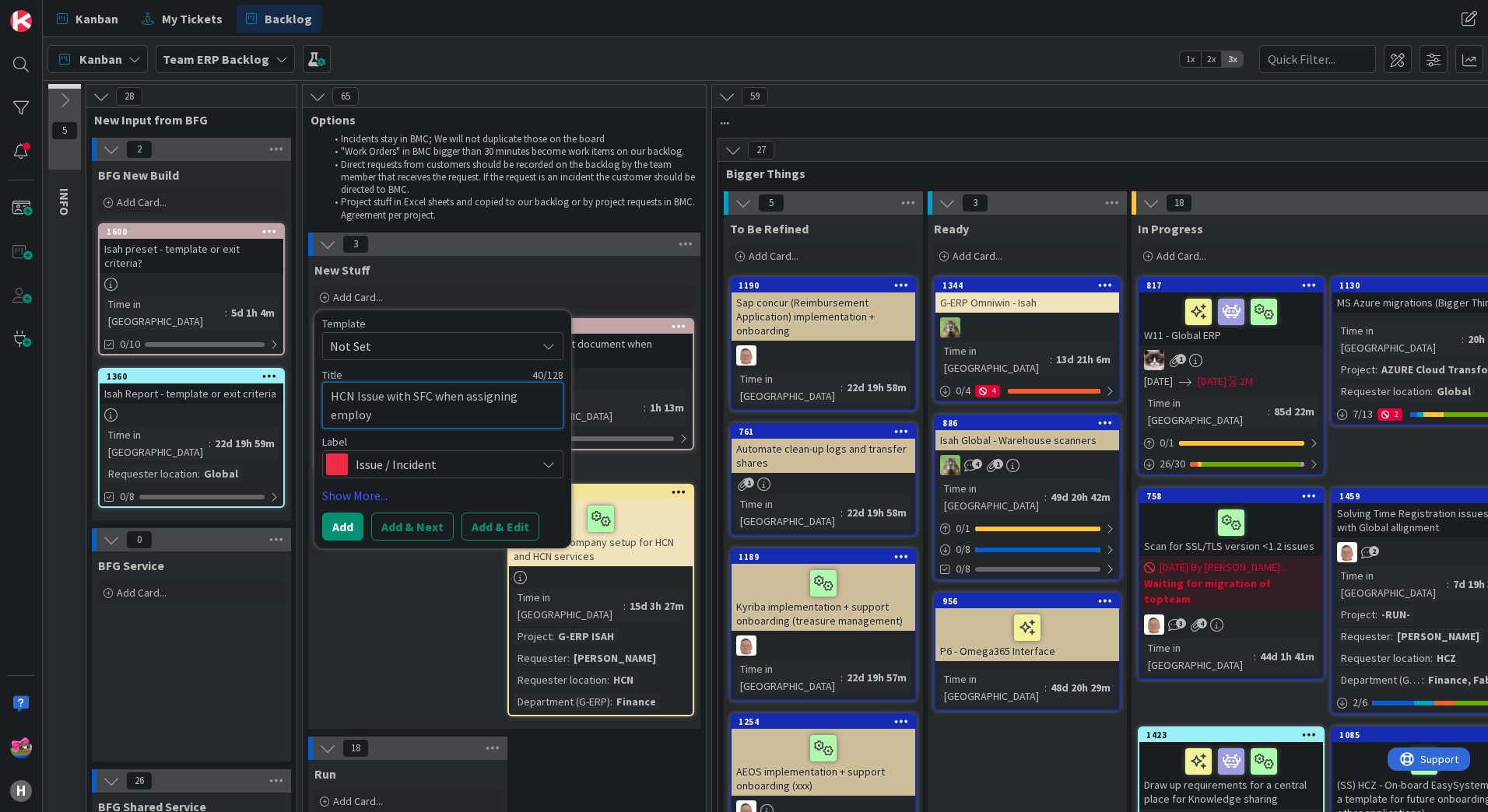
type textarea "x"
type textarea "HCN Issue with SFC when assigning employe"
type textarea "x"
type textarea "HCN Issue with SFC when assigning employee"
type textarea "x"
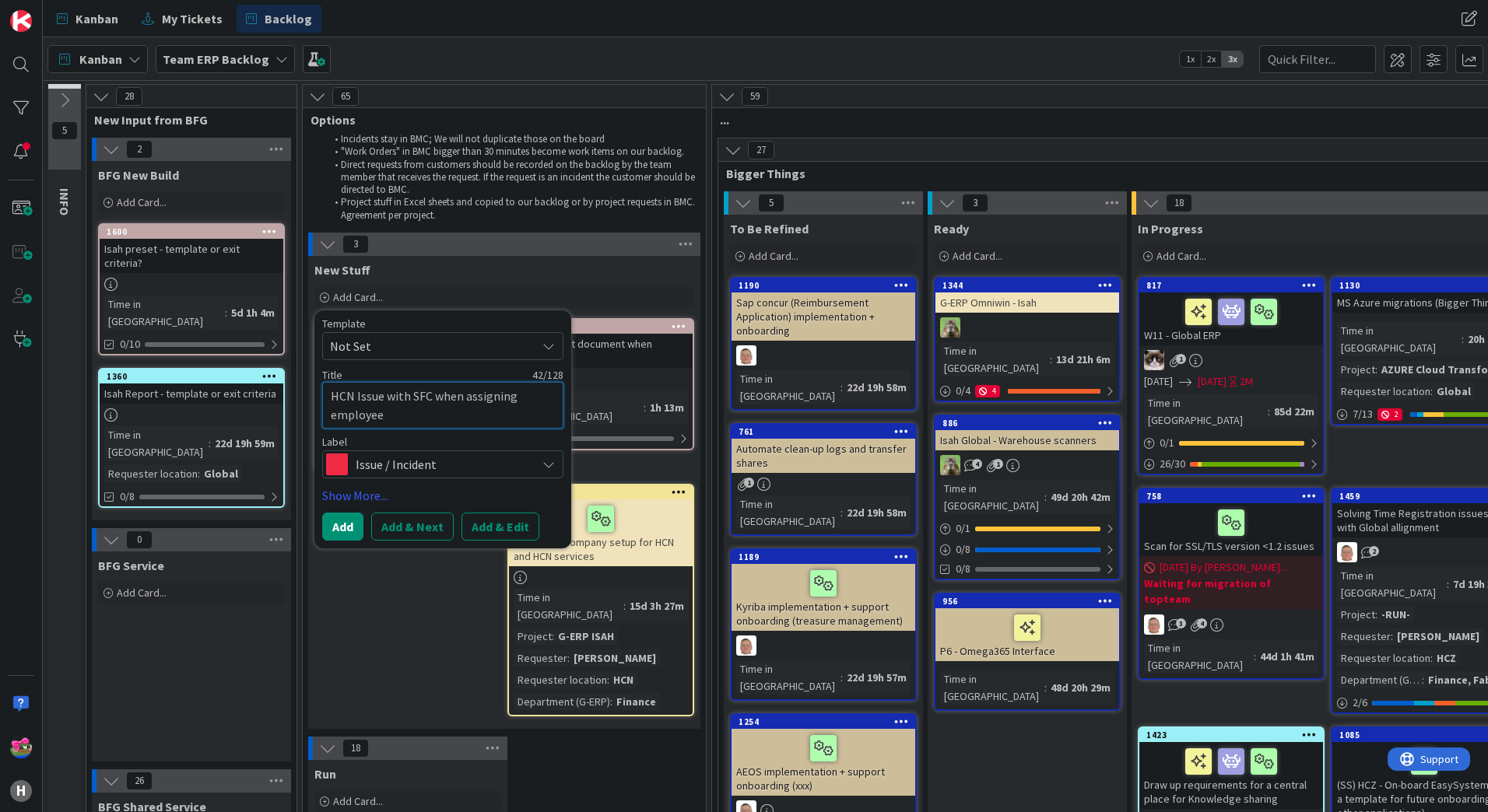
type textarea "HCN Issue with SFC when assigning employee"
type textarea "x"
type textarea "HCN Issue with SFC when assigning employee t"
type textarea "x"
type textarea "HCN Issue with SFC when assigning employee to"
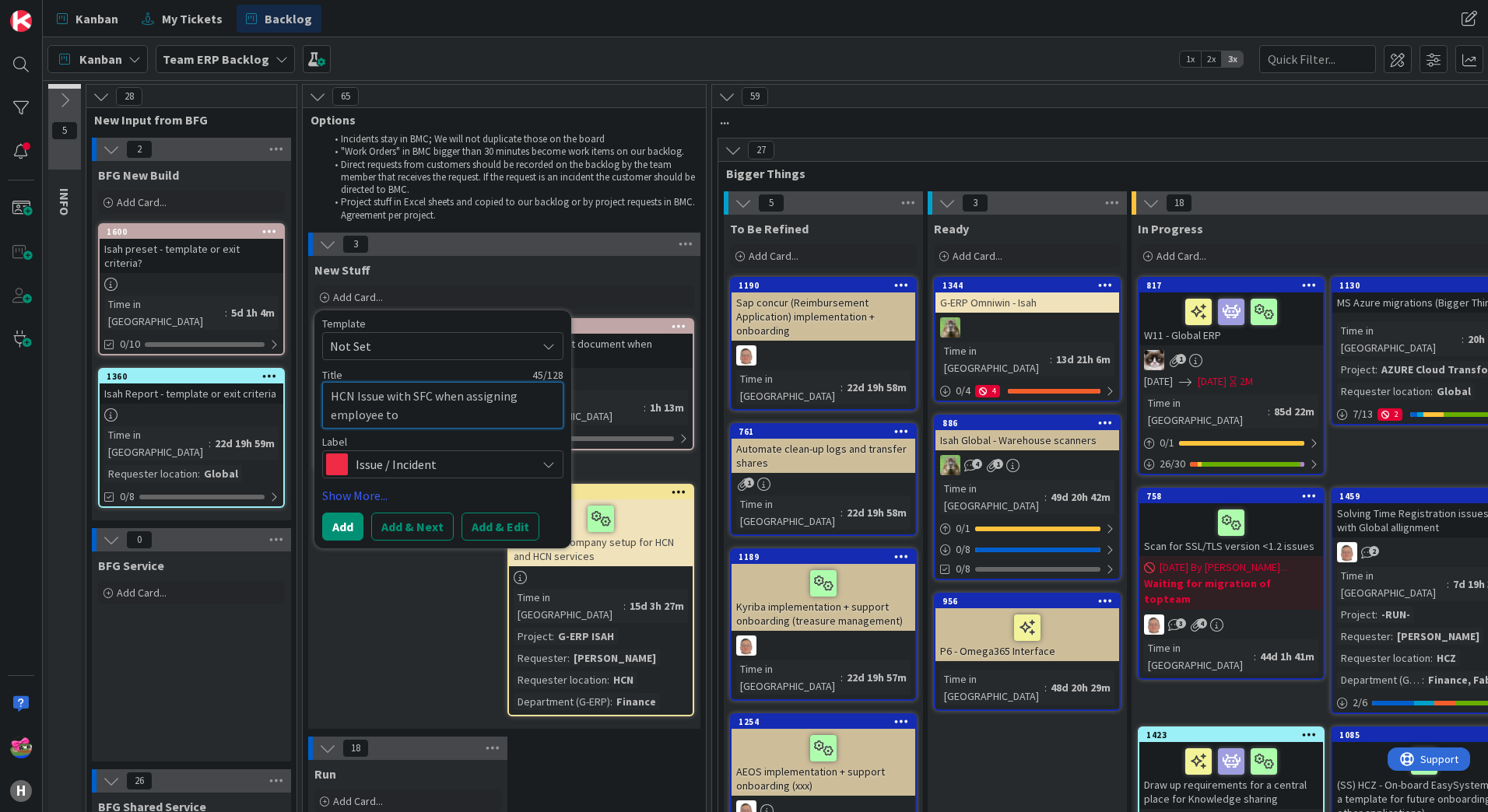
type textarea "x"
type textarea "HCN Issue with SFC when assigning employee to"
type textarea "x"
type textarea "HCN Issue with SFC when assigning employee to w"
type textarea "x"
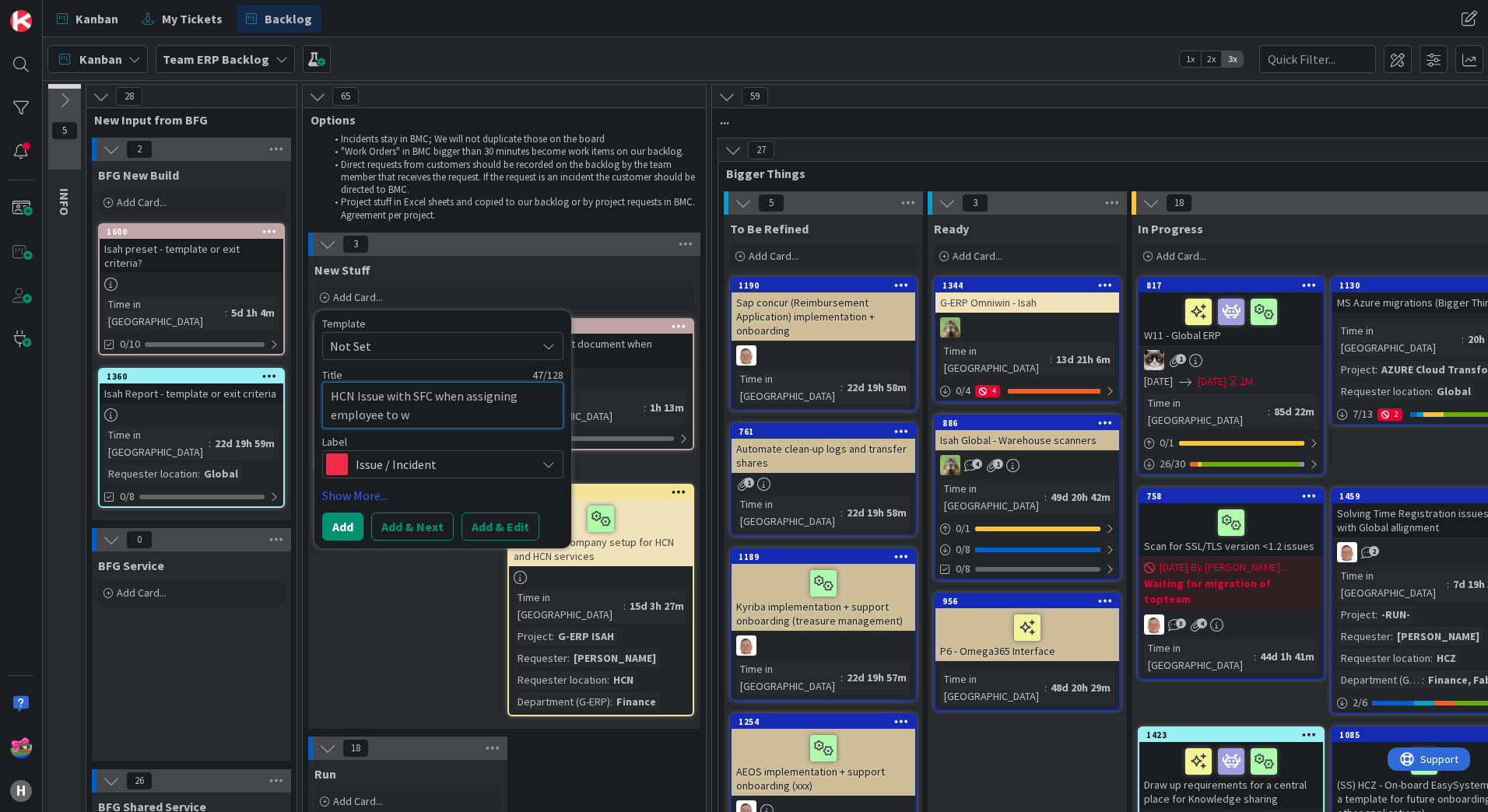
type textarea "HCN Issue with SFC when assigning employee to"
type textarea "x"
type textarea "HCN Issue with SFC when assigning employee to a"
type textarea "x"
type textarea "HCN Issue with SFC when assigning employee to a"
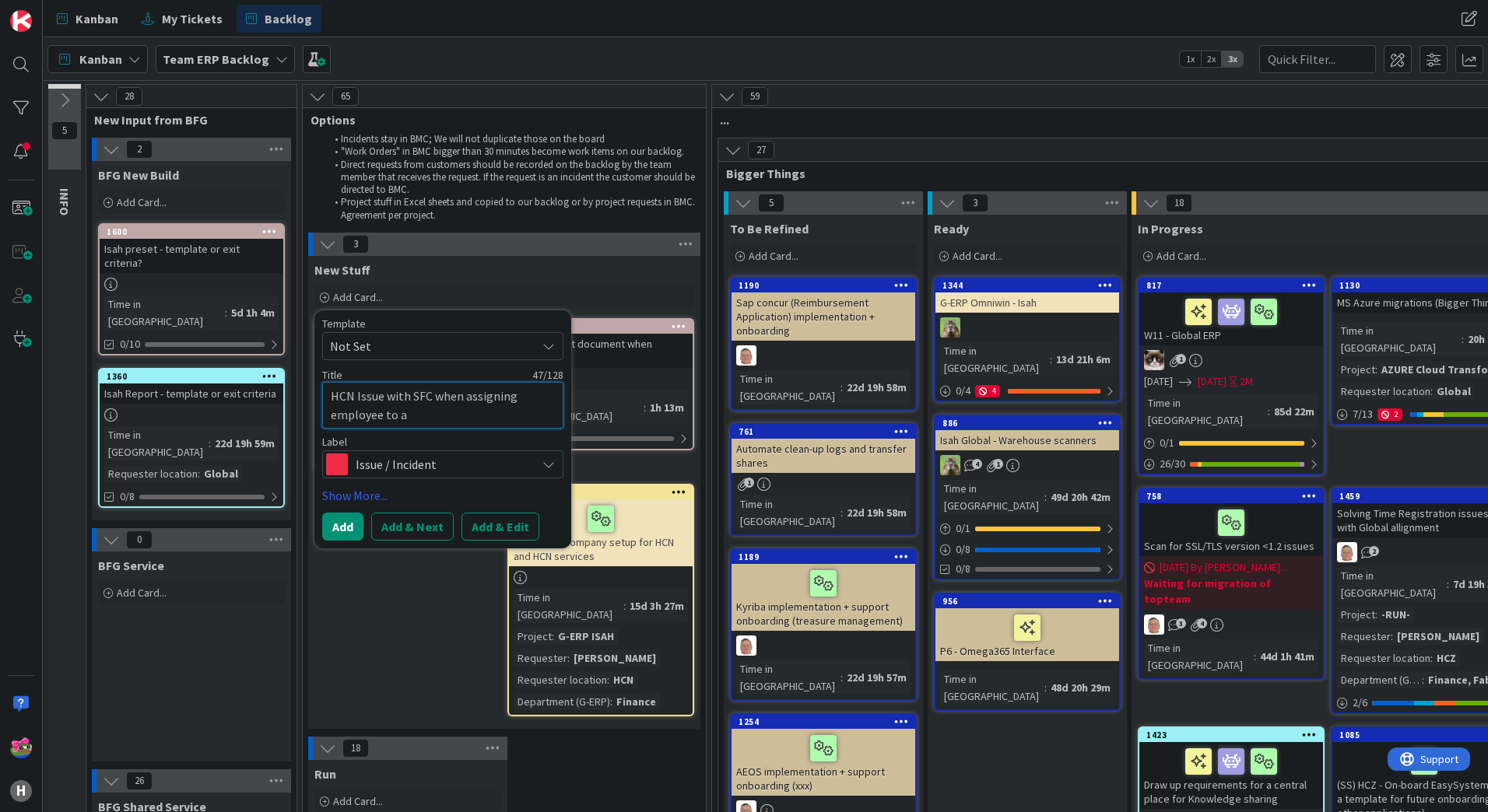
type textarea "x"
type textarea "HCN Issue with SFC when assigning employee to a w"
type textarea "x"
type textarea "HCN Issue with SFC when assigning employee to a wo"
type textarea "x"
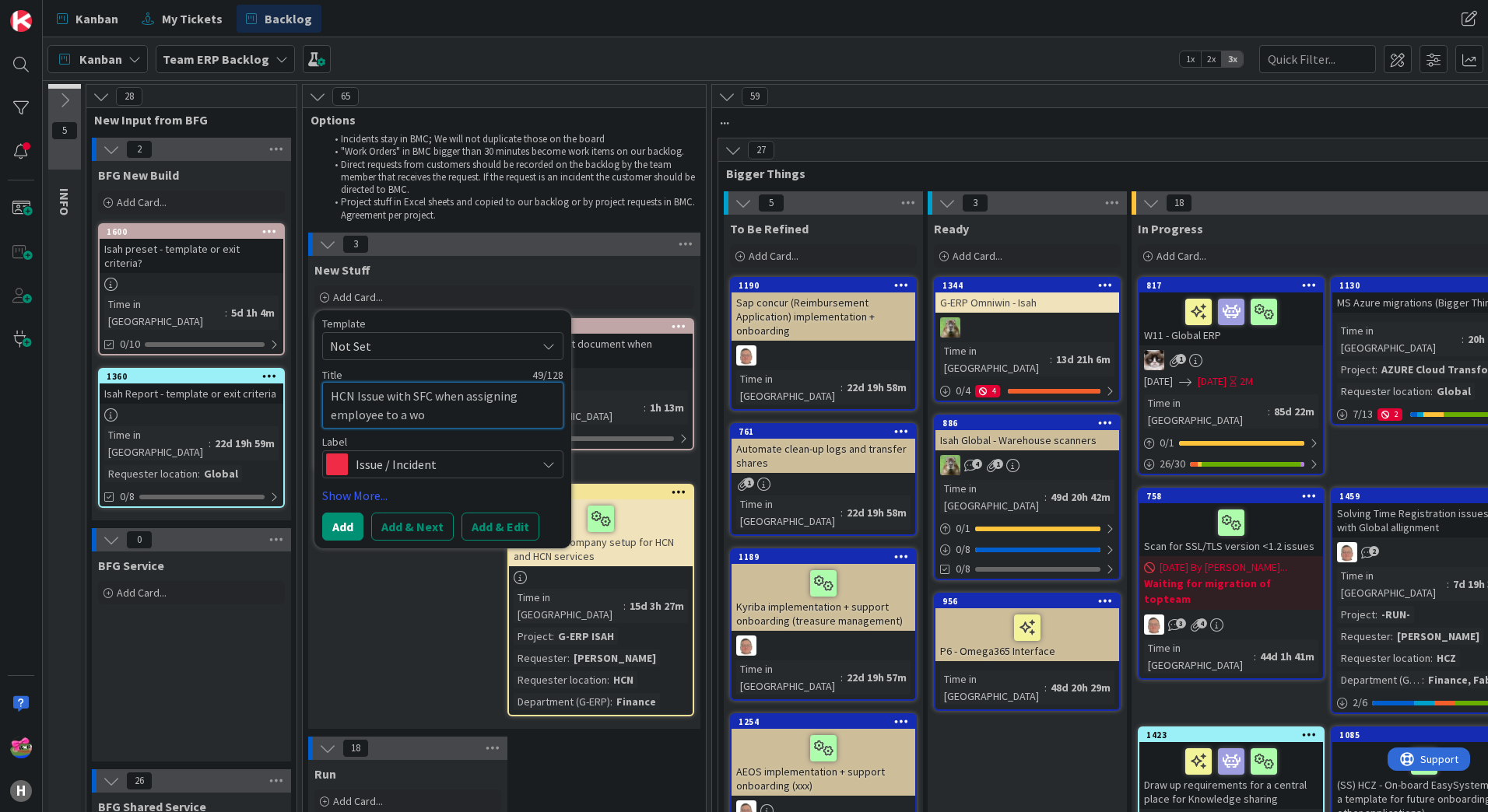
type textarea "HCN Issue with SFC when assigning employee to a wor"
type textarea "x"
type textarea "HCN Issue with SFC when assigning employee to a work"
type textarea "x"
type textarea "HCN Issue with SFC when assigning employee to a work"
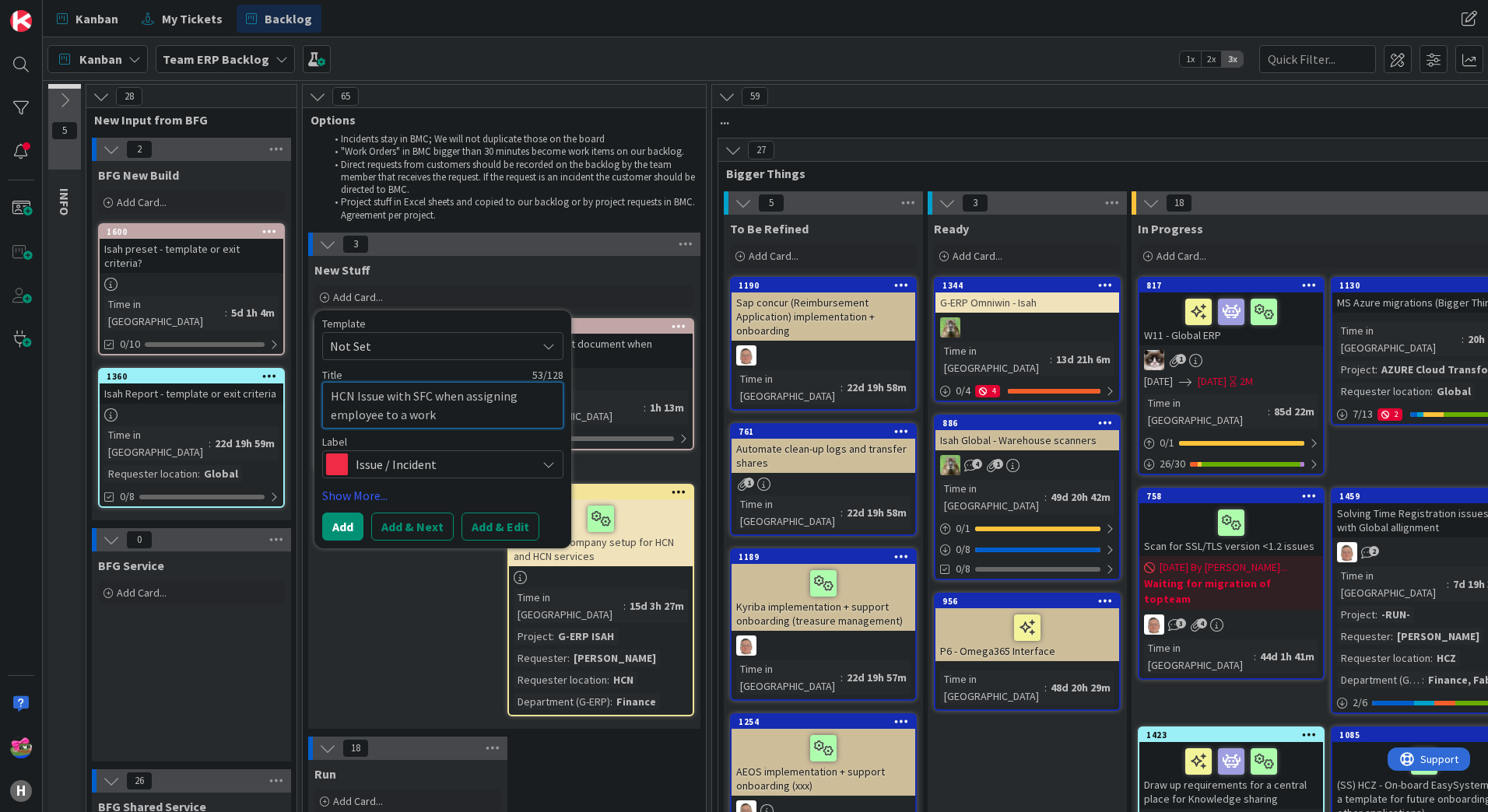
type textarea "x"
type textarea "HCN Issue with SFC when assigning employee to a work O"
type textarea "x"
type textarea "HCN Issue with SFC when assigning employee to a work Or"
type textarea "x"
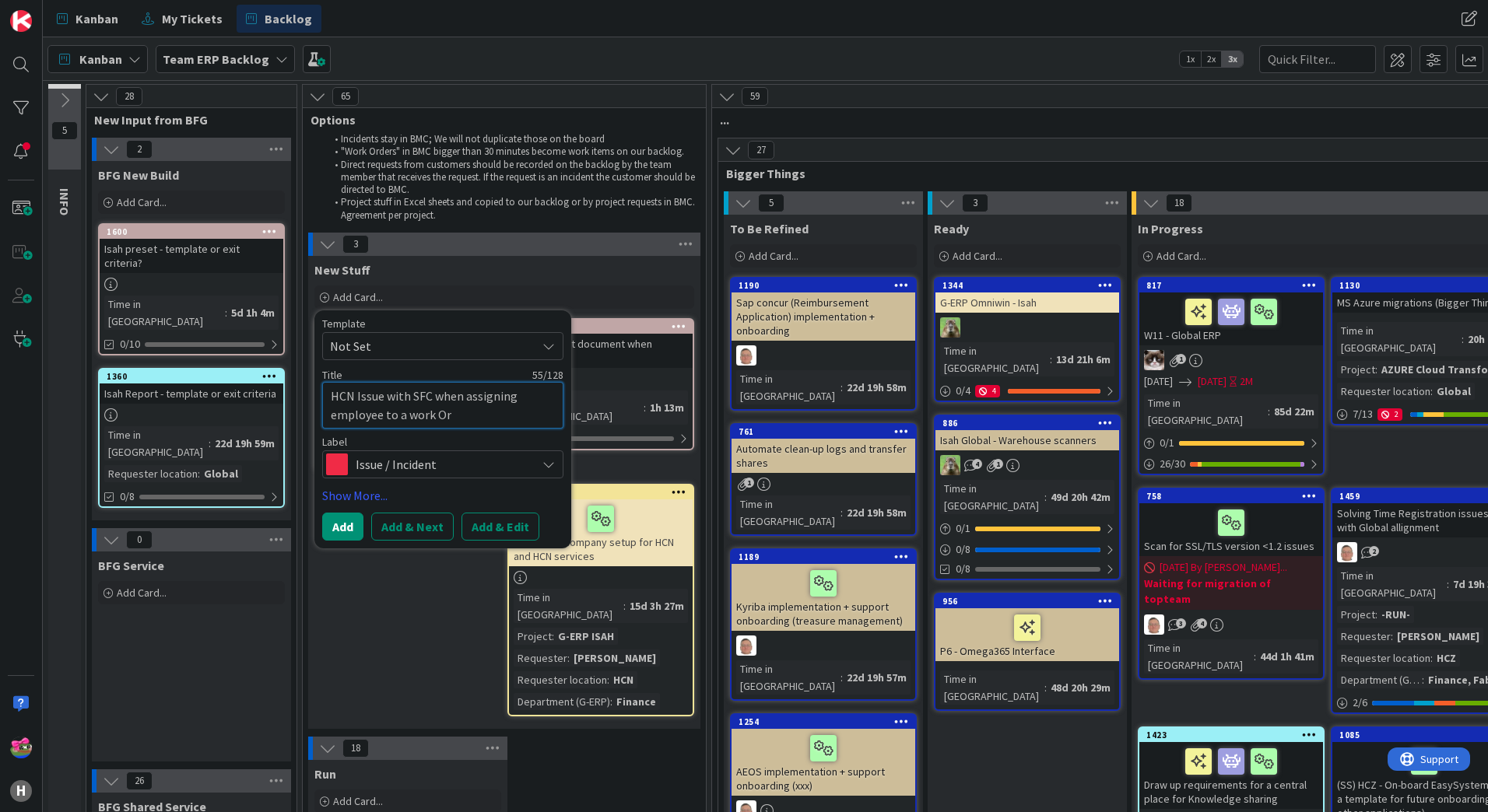
type textarea "HCN Issue with SFC when assigning employee to a work Ord"
type textarea "x"
type textarea "HCN Issue with SFC when assigning employee to a work Orde"
type textarea "x"
type textarea "HCN Issue with SFC when assigning employee to a work Order"
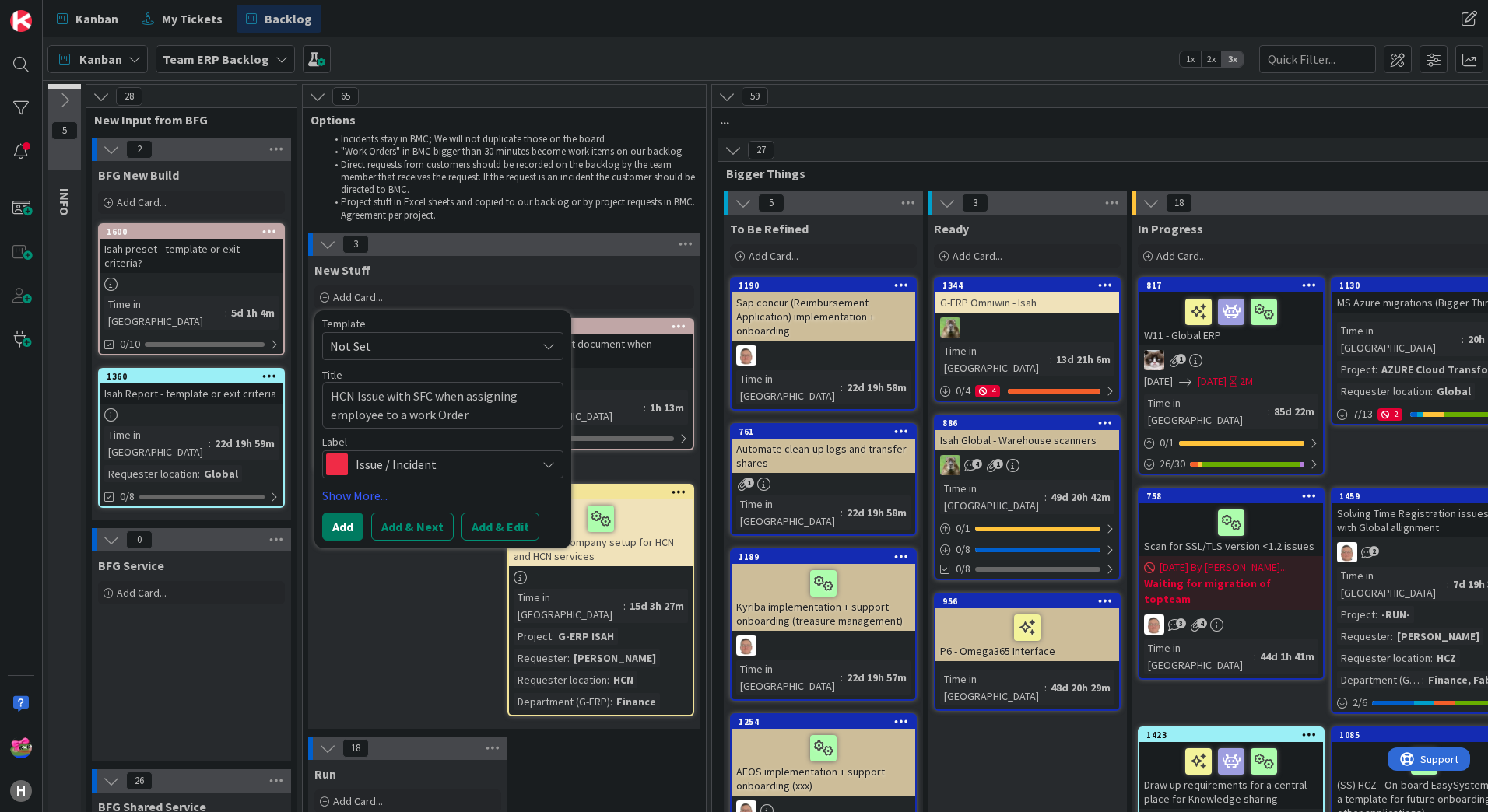
click at [351, 531] on button "Add" at bounding box center [343, 527] width 42 height 28
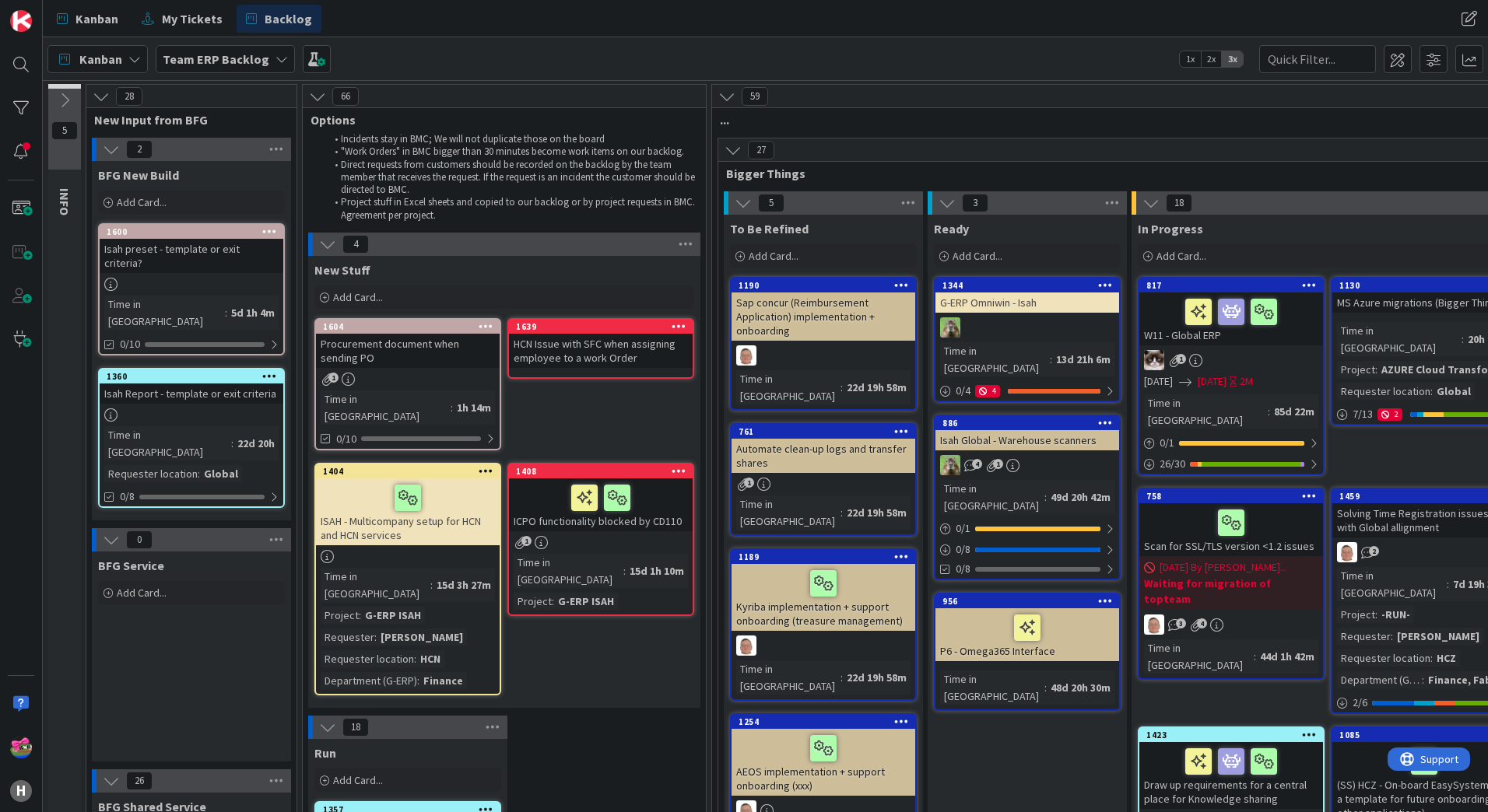
click at [677, 323] on icon at bounding box center [679, 326] width 15 height 11
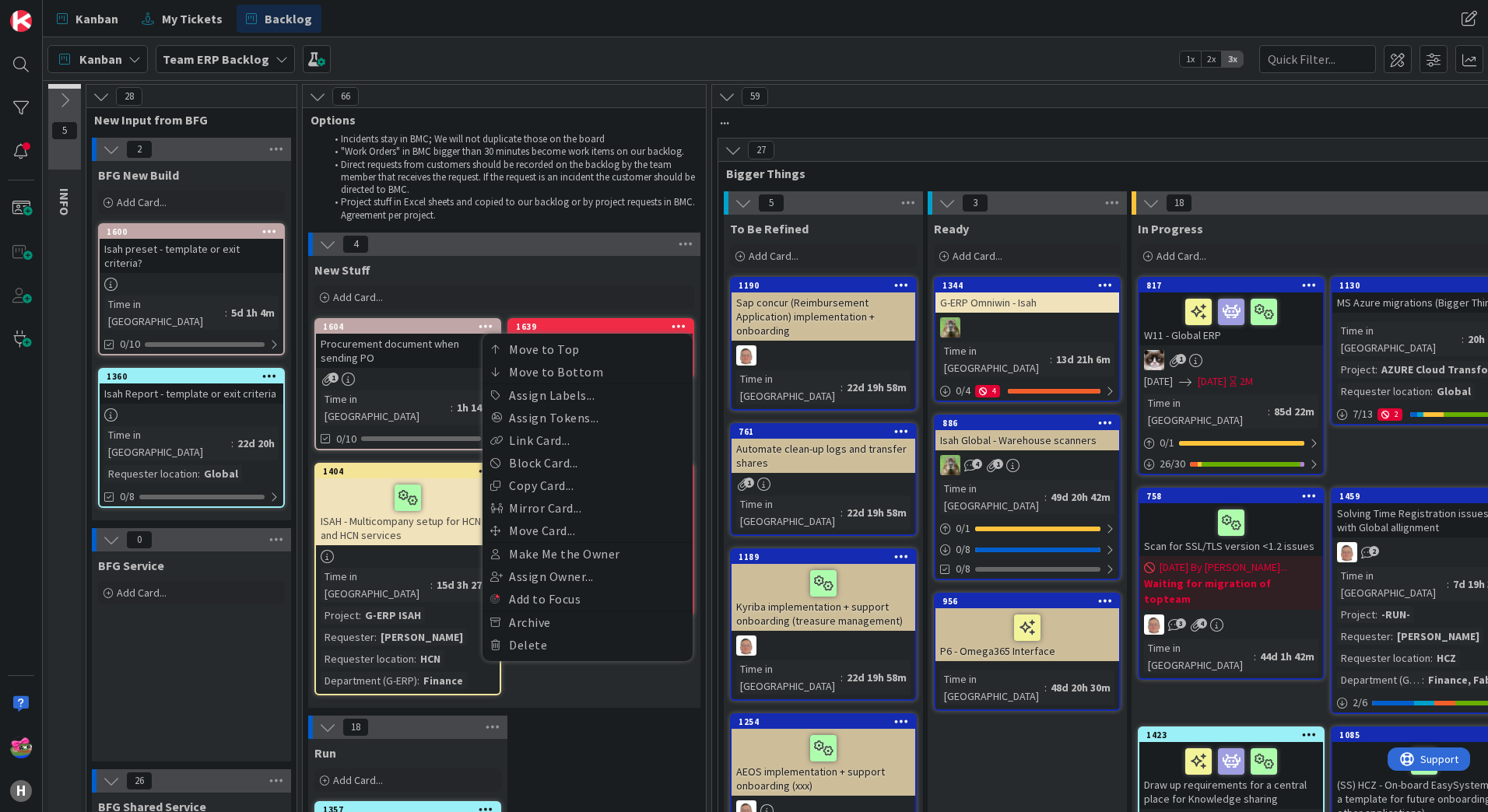
click at [544, 330] on div "1639" at bounding box center [604, 327] width 177 height 11
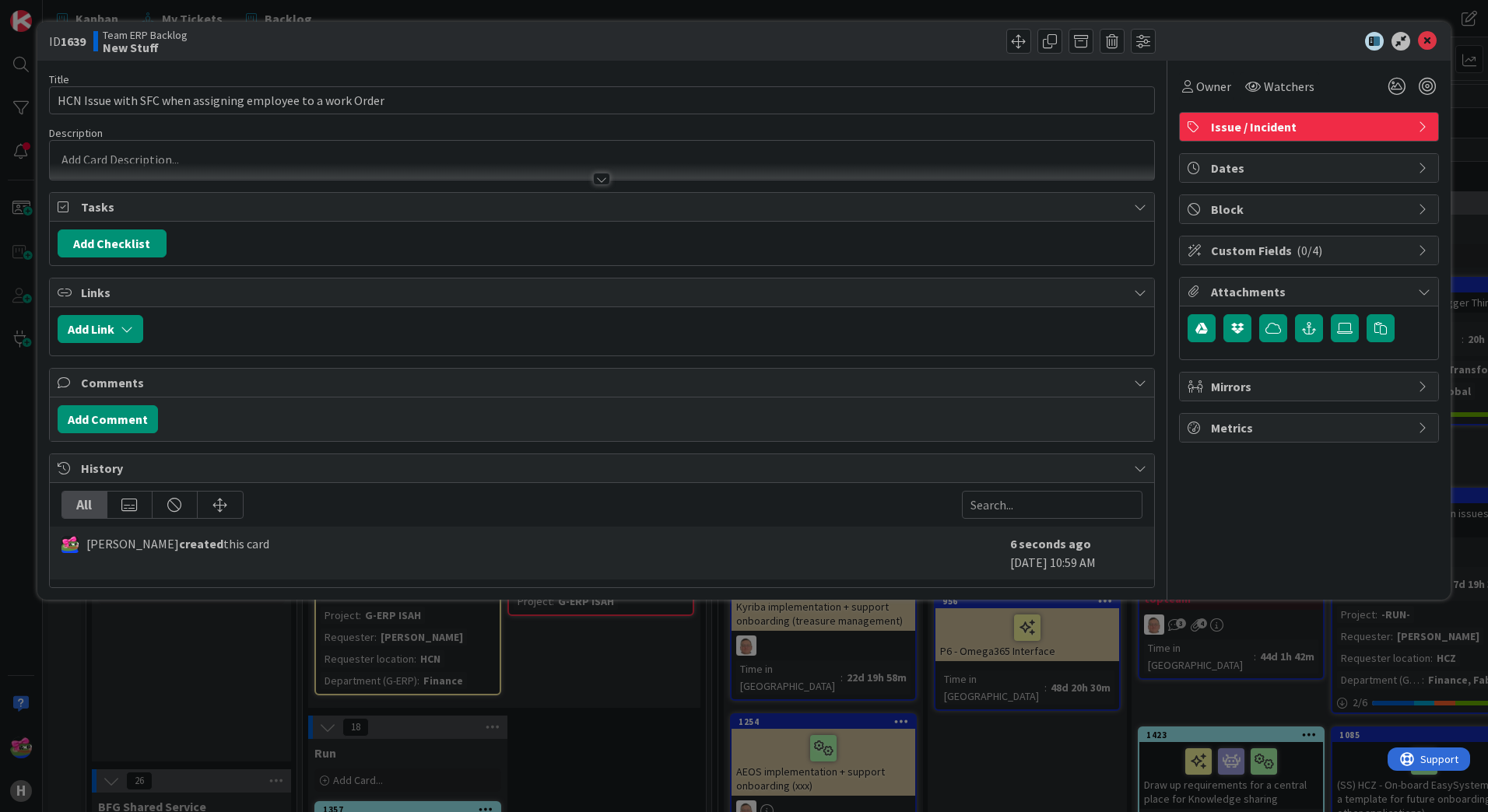
click at [162, 169] on div at bounding box center [602, 171] width 1104 height 16
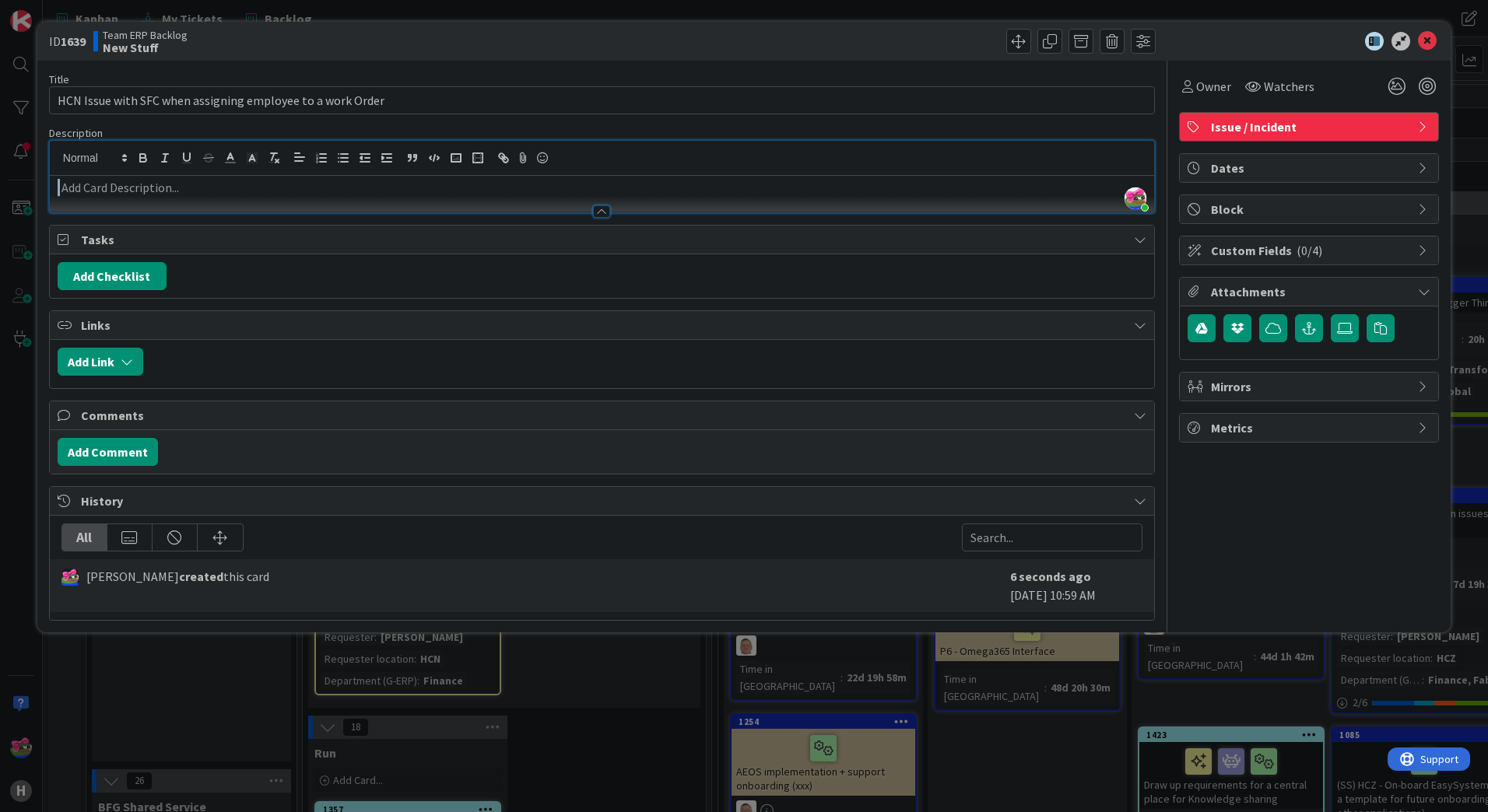
click at [169, 187] on p at bounding box center [602, 188] width 1089 height 18
click at [217, 183] on p at bounding box center [602, 188] width 1089 height 18
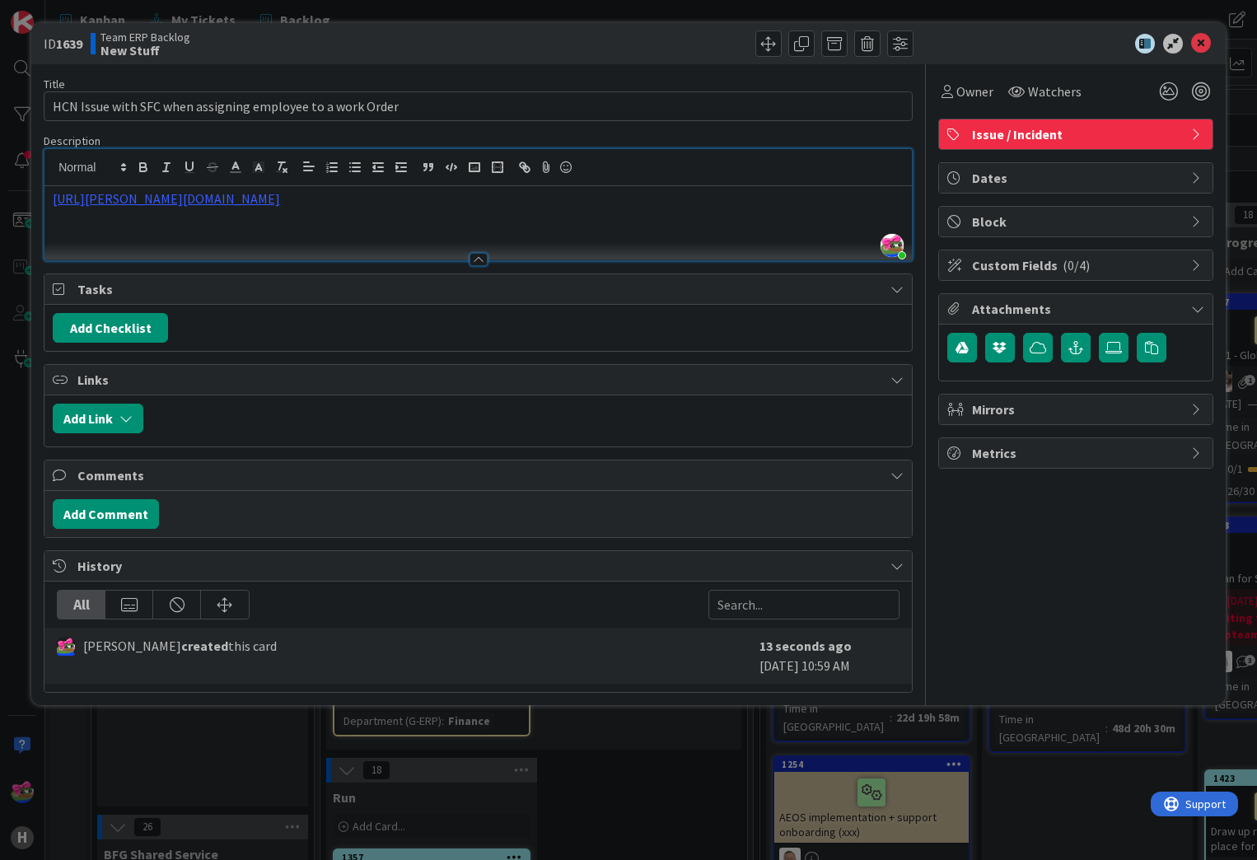
click at [78, 231] on div "https://huisman-smartit.onbmc.com/smartit/app/#/incident/IDGHEXFAF704DATAXG9WTA…" at bounding box center [478, 223] width 868 height 74
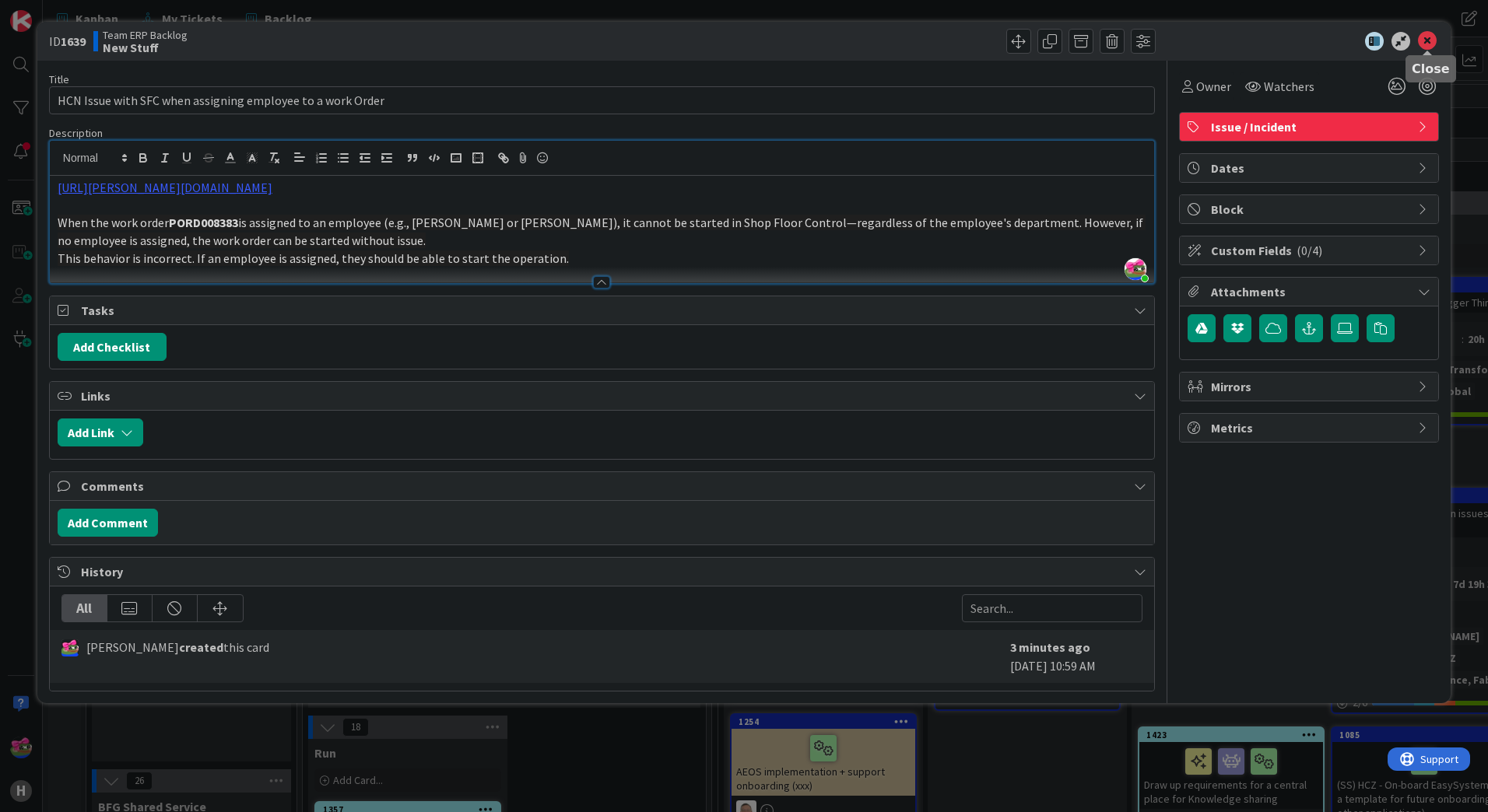
click at [1428, 40] on icon at bounding box center [1428, 42] width 19 height 19
